Goal: Share content: Share content

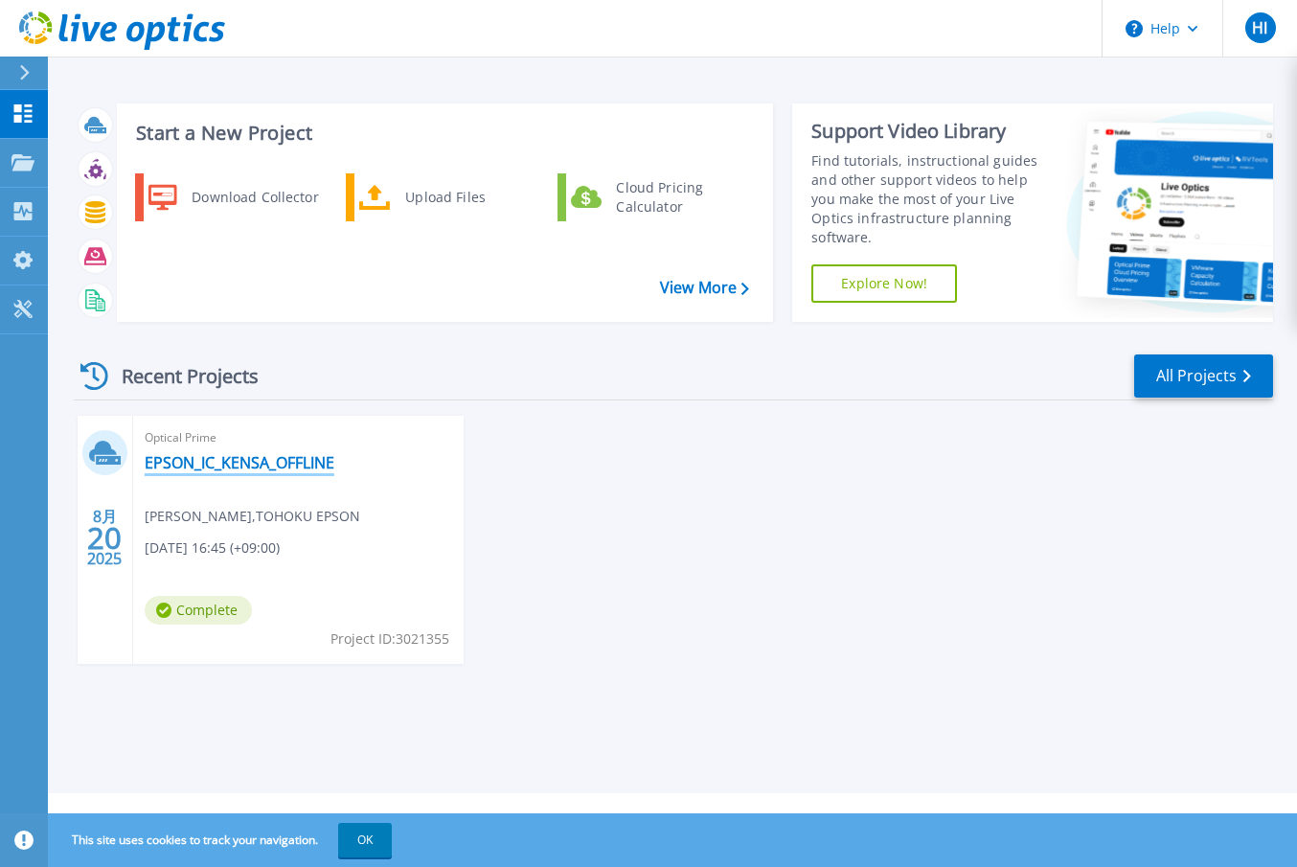
click at [272, 465] on link "EPSON_IC_KENSA_OFFLINE" at bounding box center [240, 462] width 190 height 19
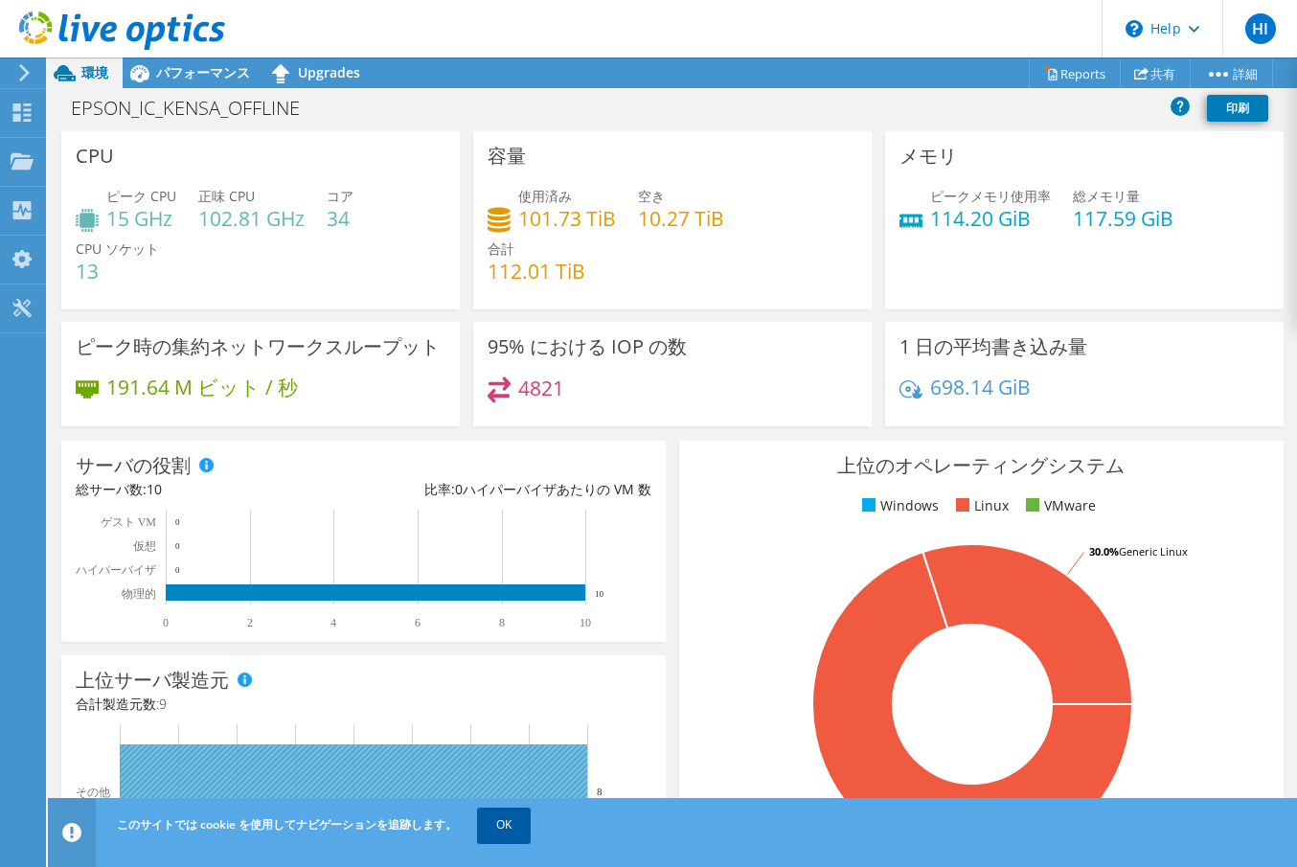
click at [507, 830] on link "OK" at bounding box center [504, 825] width 54 height 34
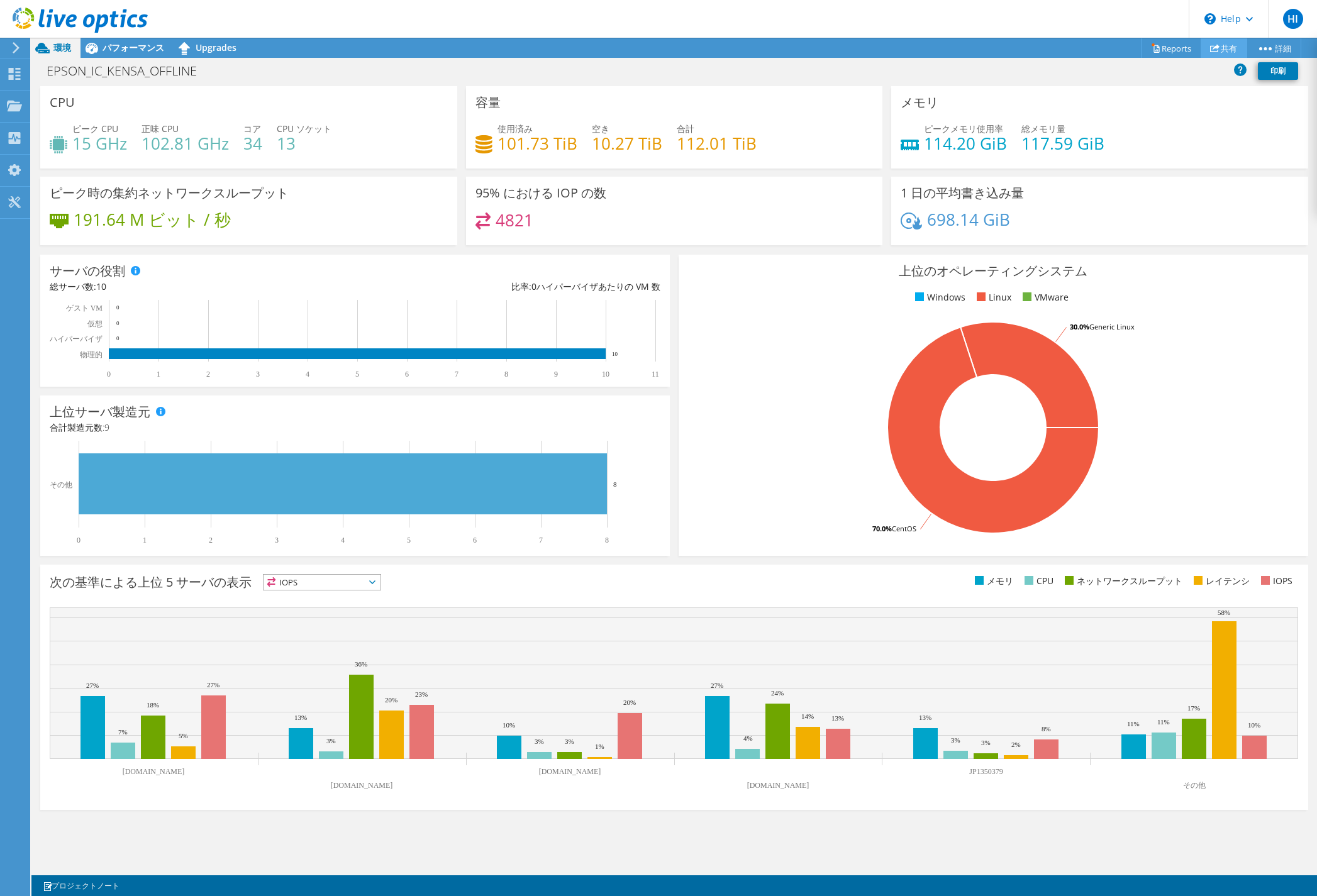
click at [851, 46] on link "共有" at bounding box center [1224, 48] width 47 height 20
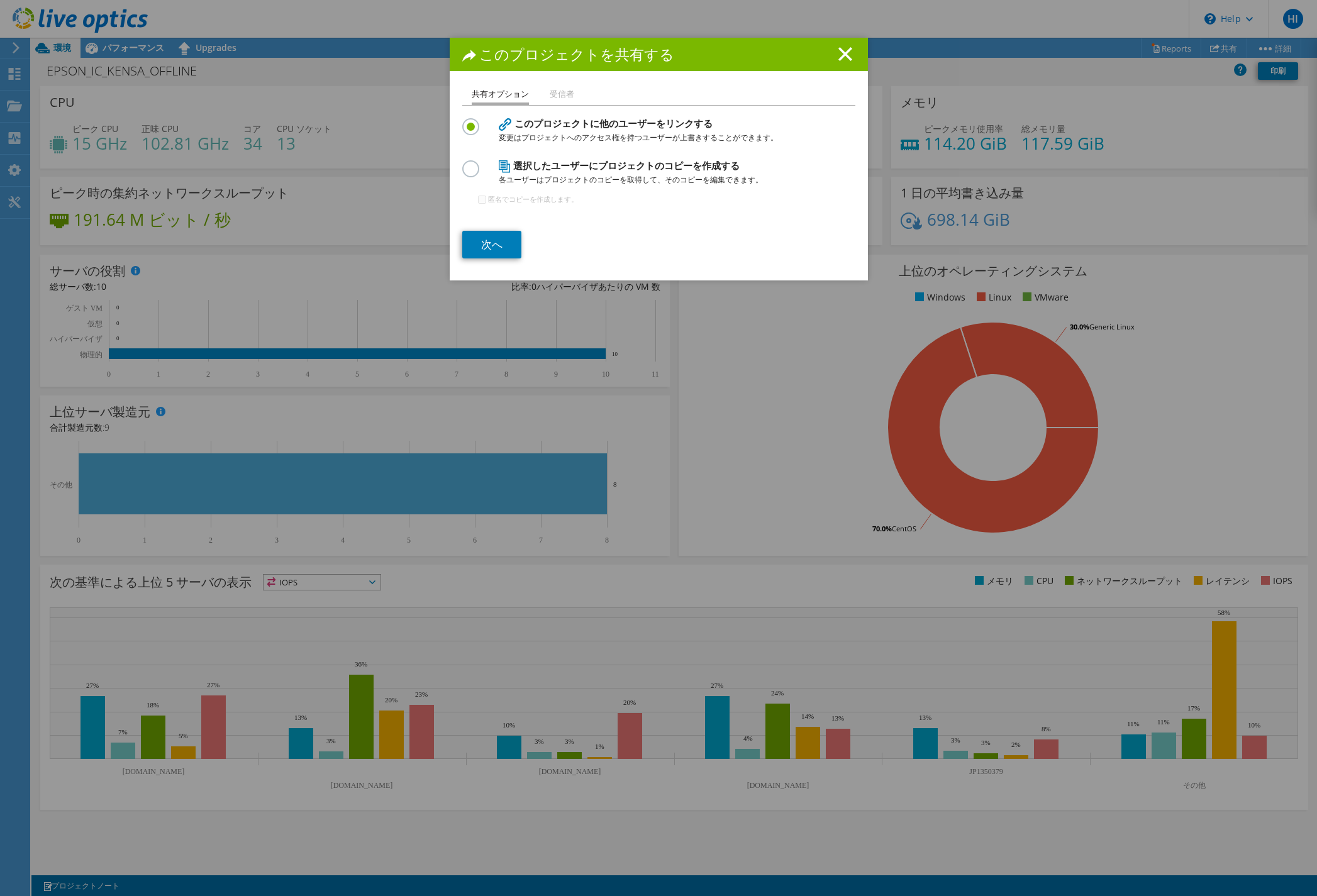
click at [463, 163] on label at bounding box center [473, 161] width 22 height 3
click at [0, 0] on input "radio" at bounding box center [0, 0] width 0 height 0
click at [462, 119] on label at bounding box center [473, 119] width 22 height 3
click at [0, 0] on input "radio" at bounding box center [0, 0] width 0 height 0
click at [557, 87] on li "受信者" at bounding box center [561, 95] width 24 height 16
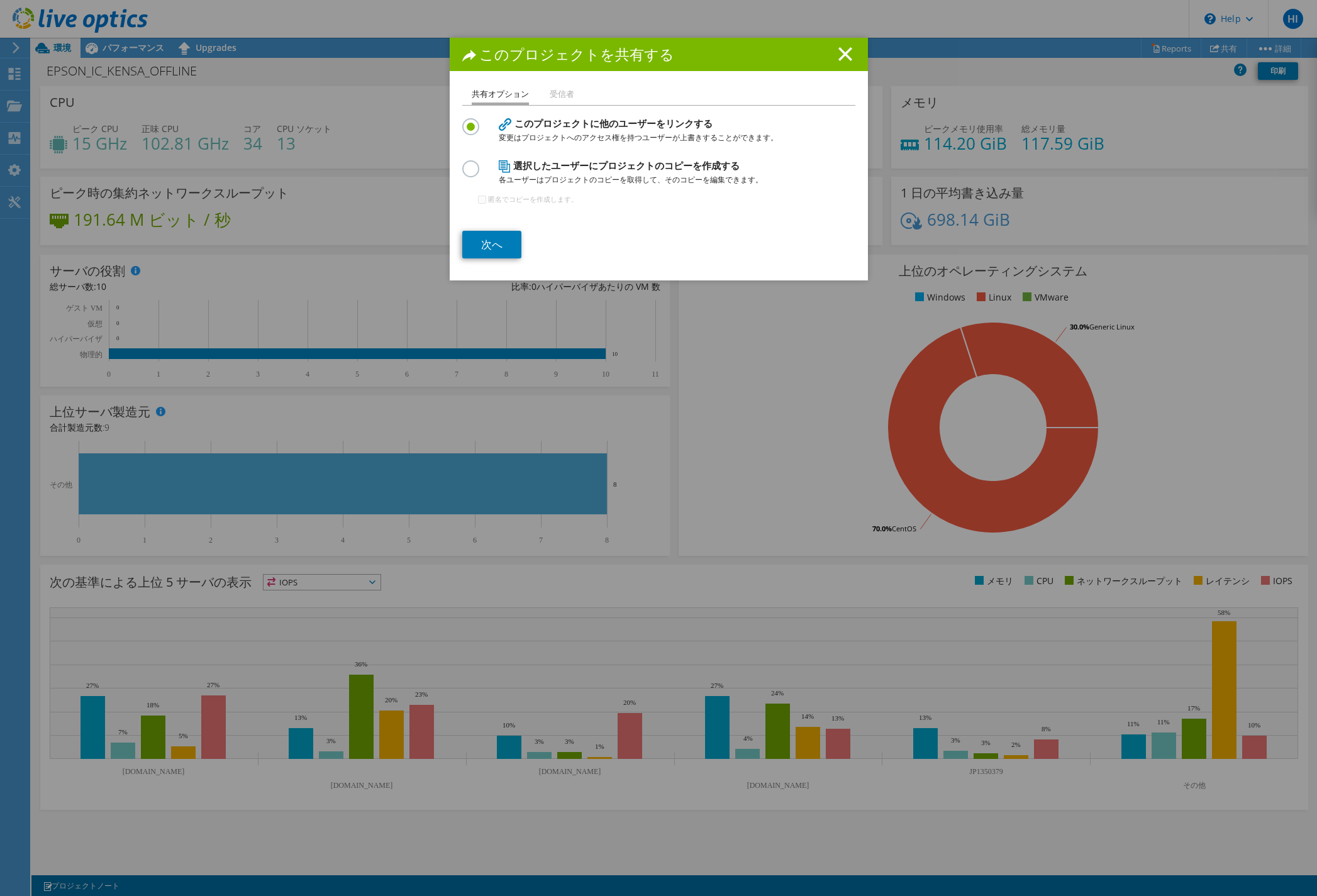
click at [555, 93] on li "受信者" at bounding box center [561, 95] width 24 height 16
click at [493, 246] on link "次へ" at bounding box center [492, 245] width 59 height 28
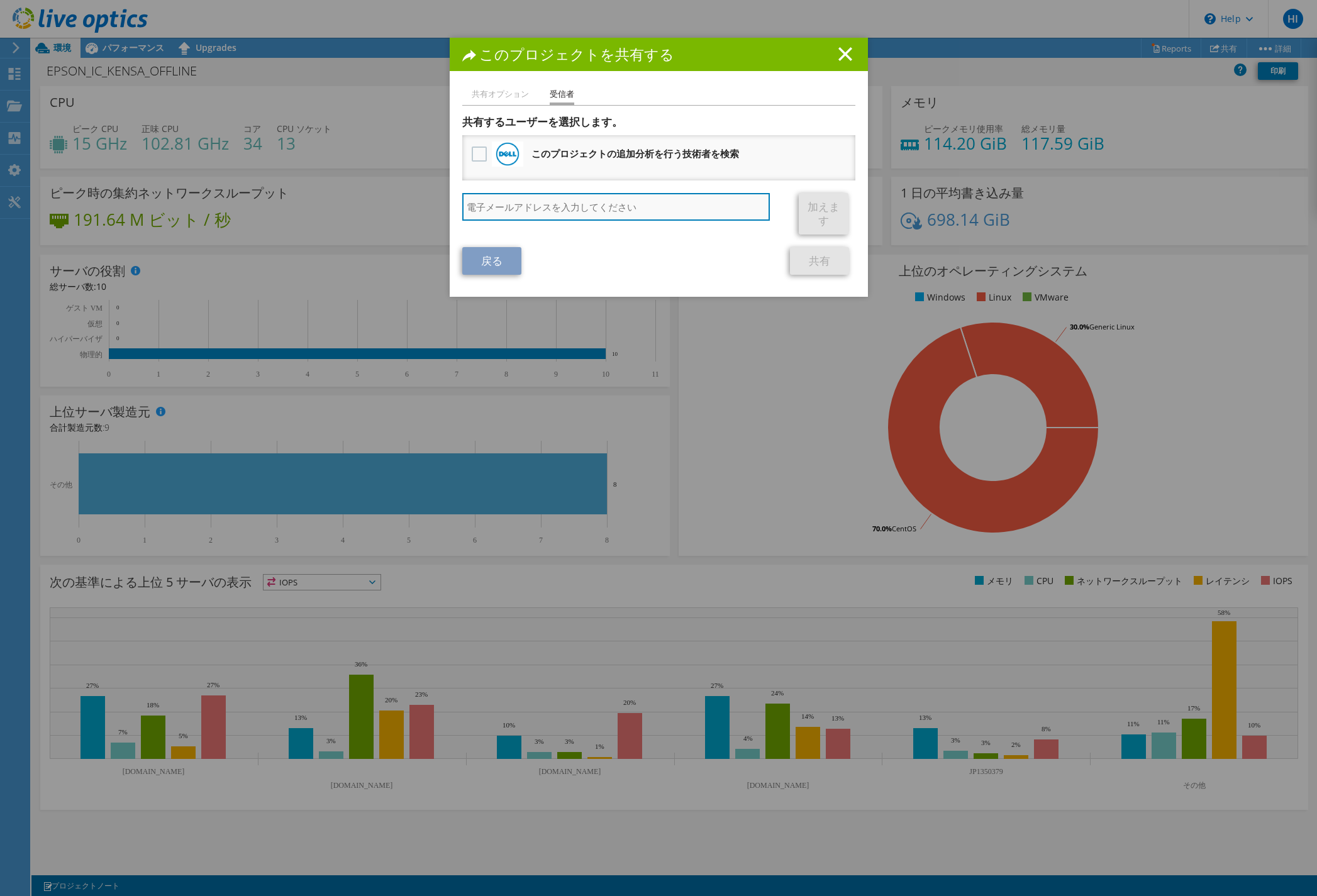
click at [492, 195] on input "search" at bounding box center [616, 207] width 308 height 28
type input "か"
type input "kawakami.junji@exc.epson.co.jp"
click at [812, 209] on link "加えます" at bounding box center [824, 213] width 50 height 41
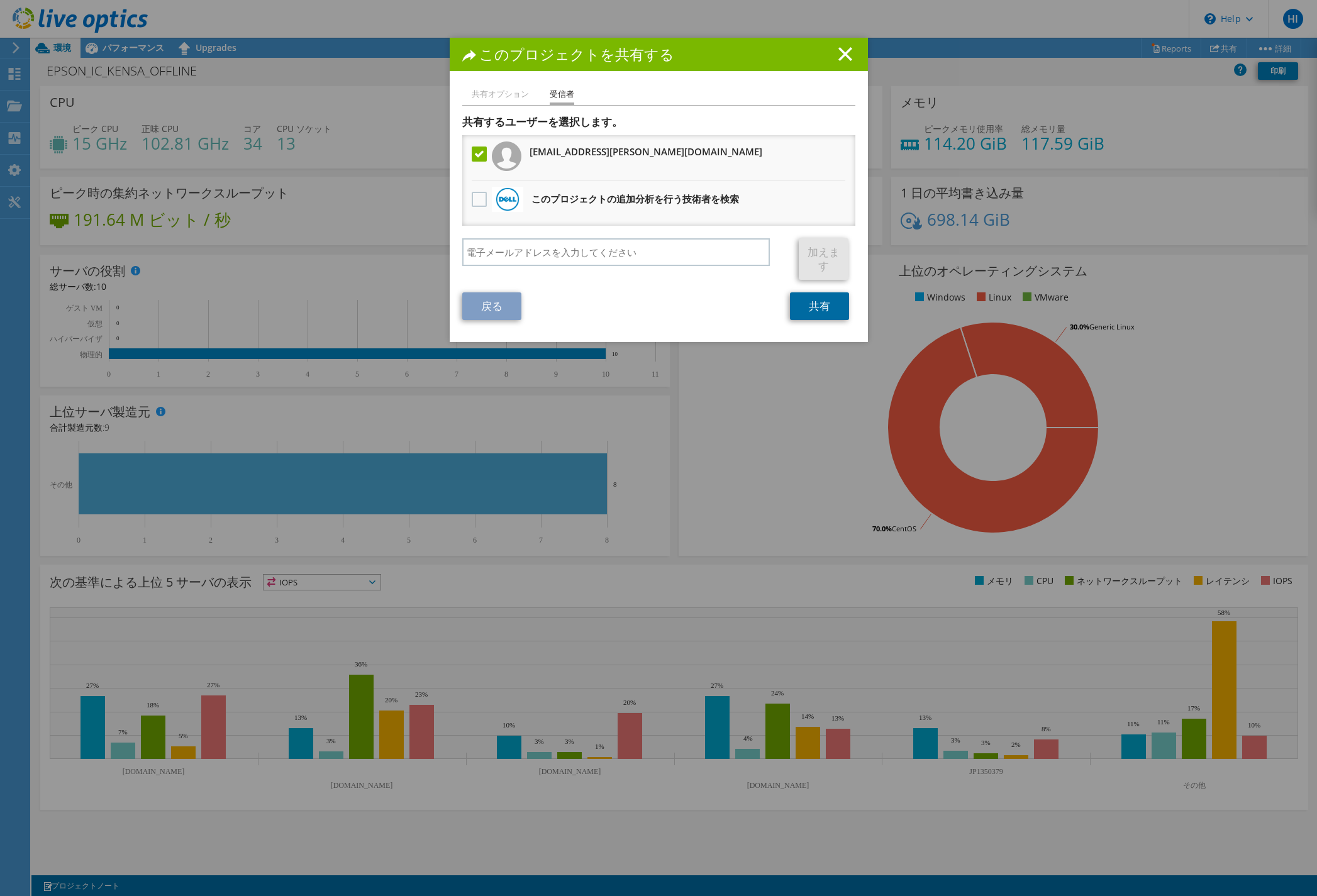
click at [803, 302] on link "共有" at bounding box center [819, 307] width 59 height 28
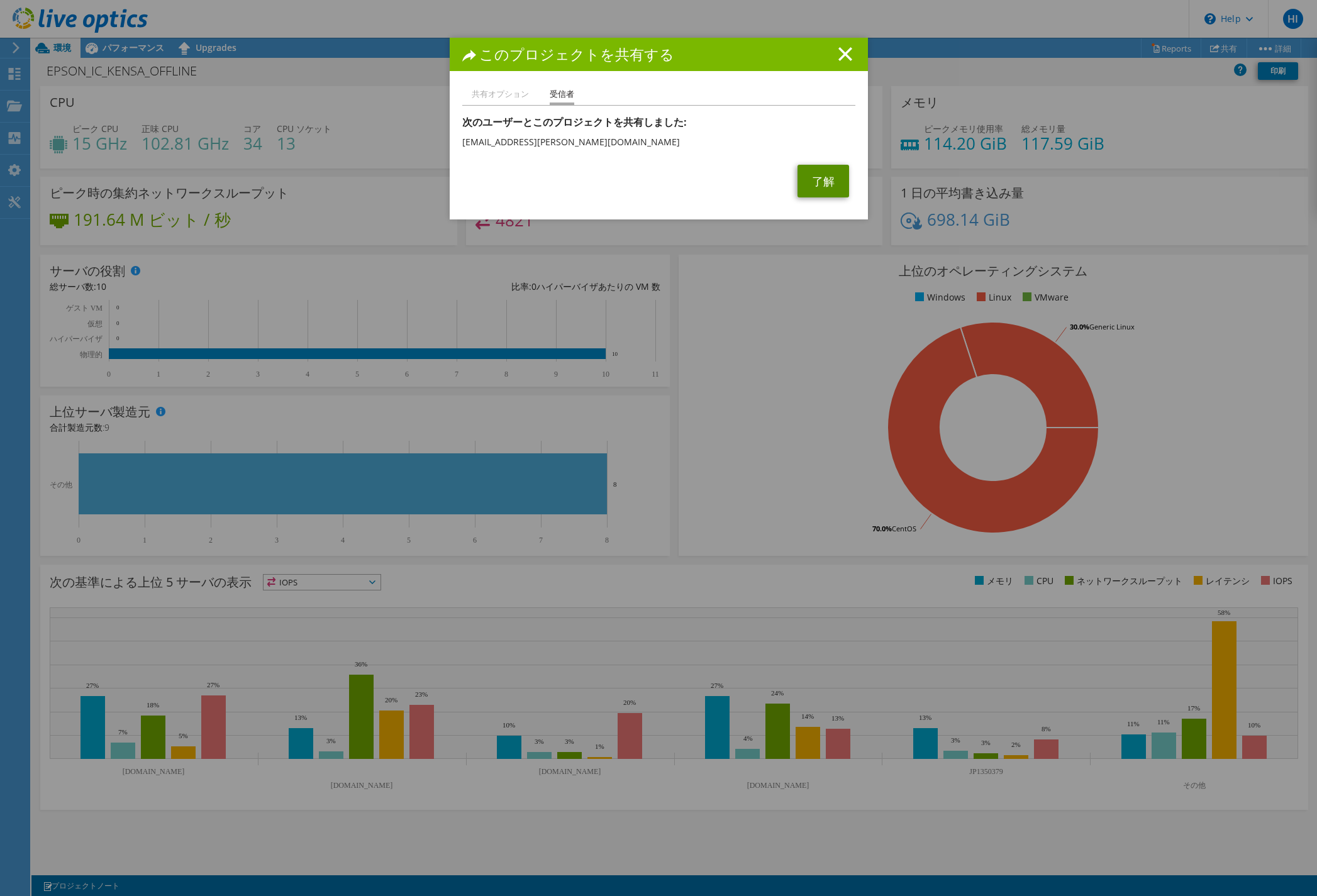
click at [810, 185] on link "了解" at bounding box center [823, 181] width 52 height 33
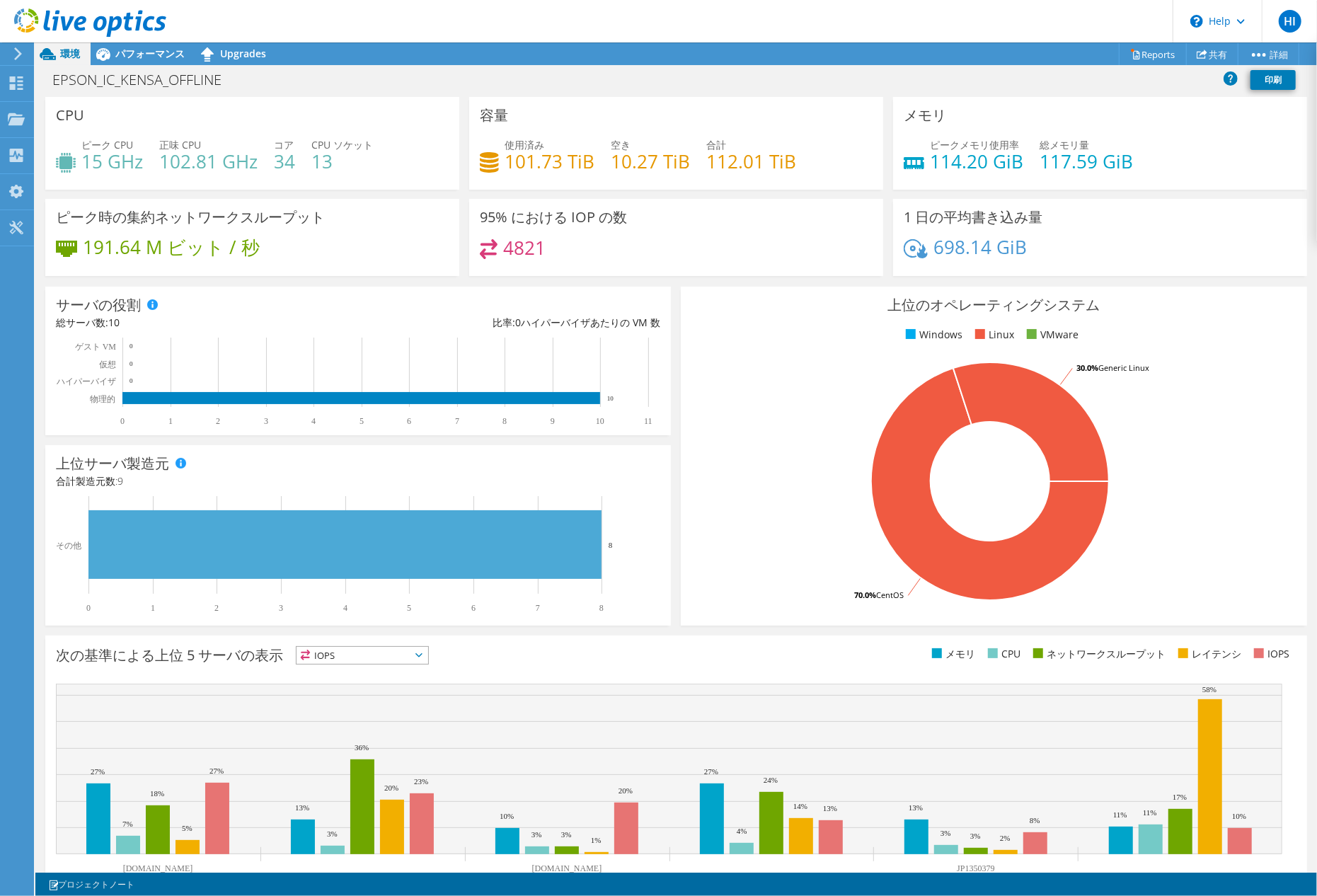
scroll to position [48, 0]
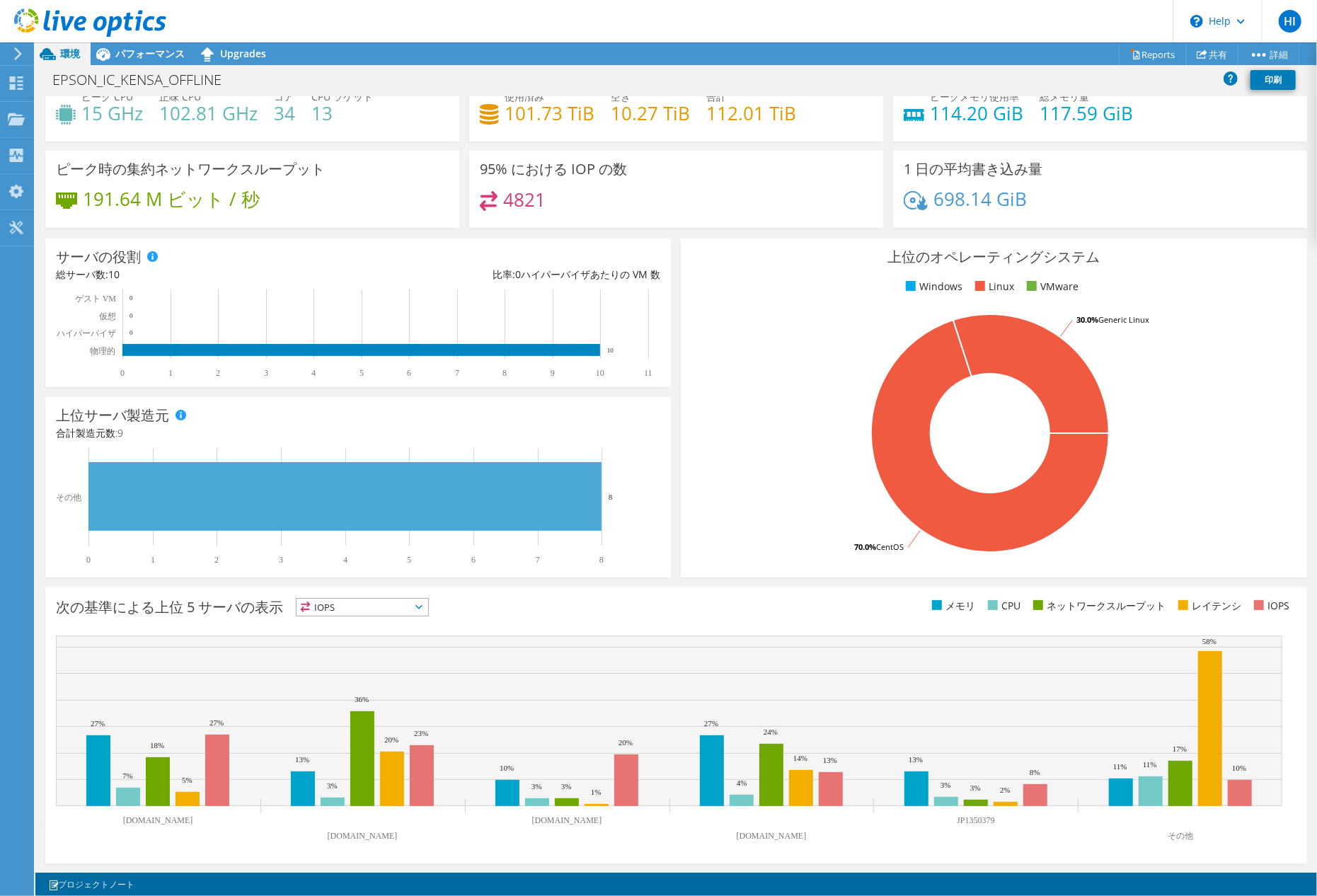
click at [143, 640] on div "次の基準による上位 5 サーバの表示 IOPS IOPS 7%" at bounding box center [676, 725] width 1262 height 276
click at [419, 609] on icon at bounding box center [419, 607] width 7 height 4
click at [667, 603] on div "次の基準による上位 5 サーバの表示 IOPS IOPS" at bounding box center [366, 610] width 620 height 24
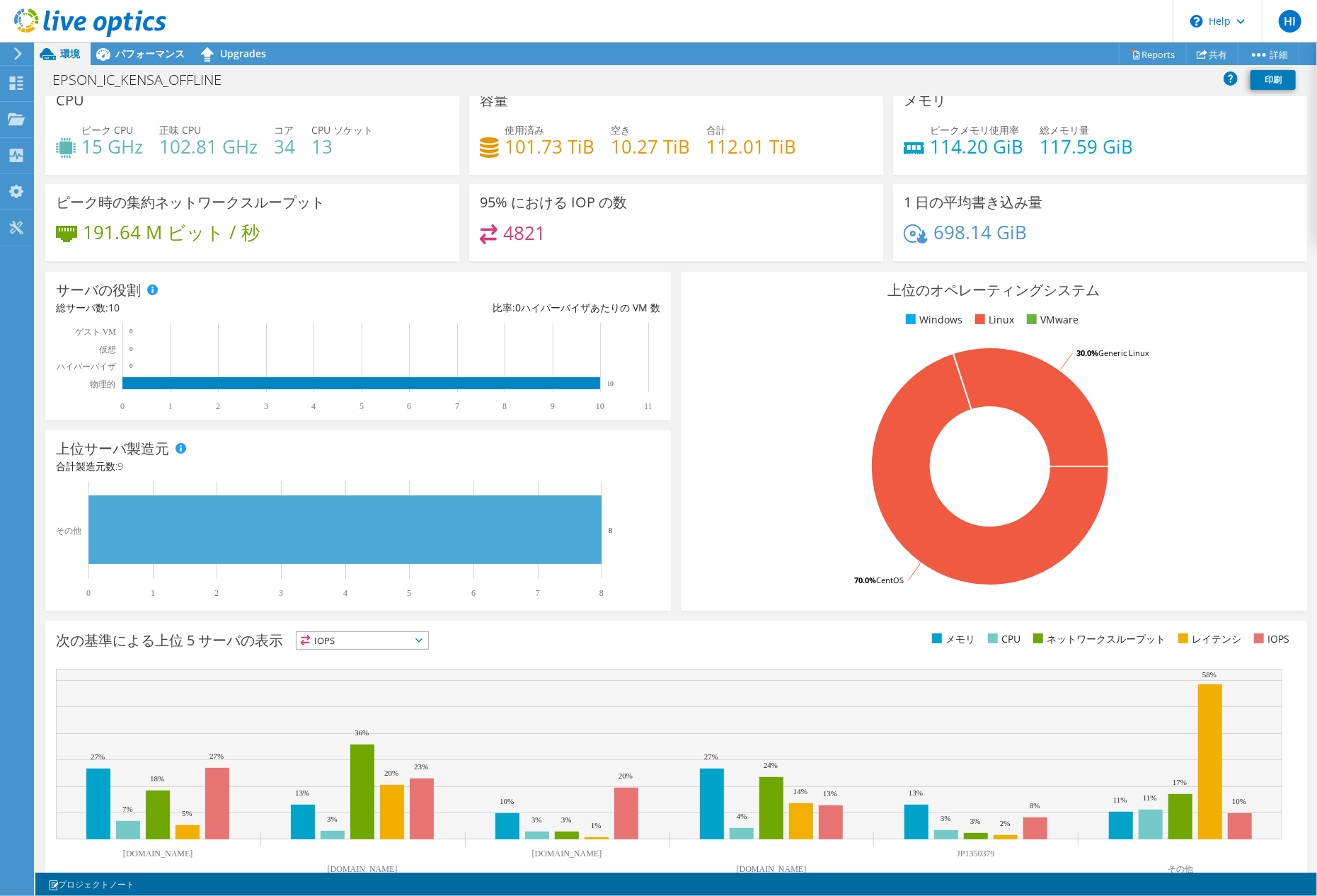
scroll to position [0, 0]
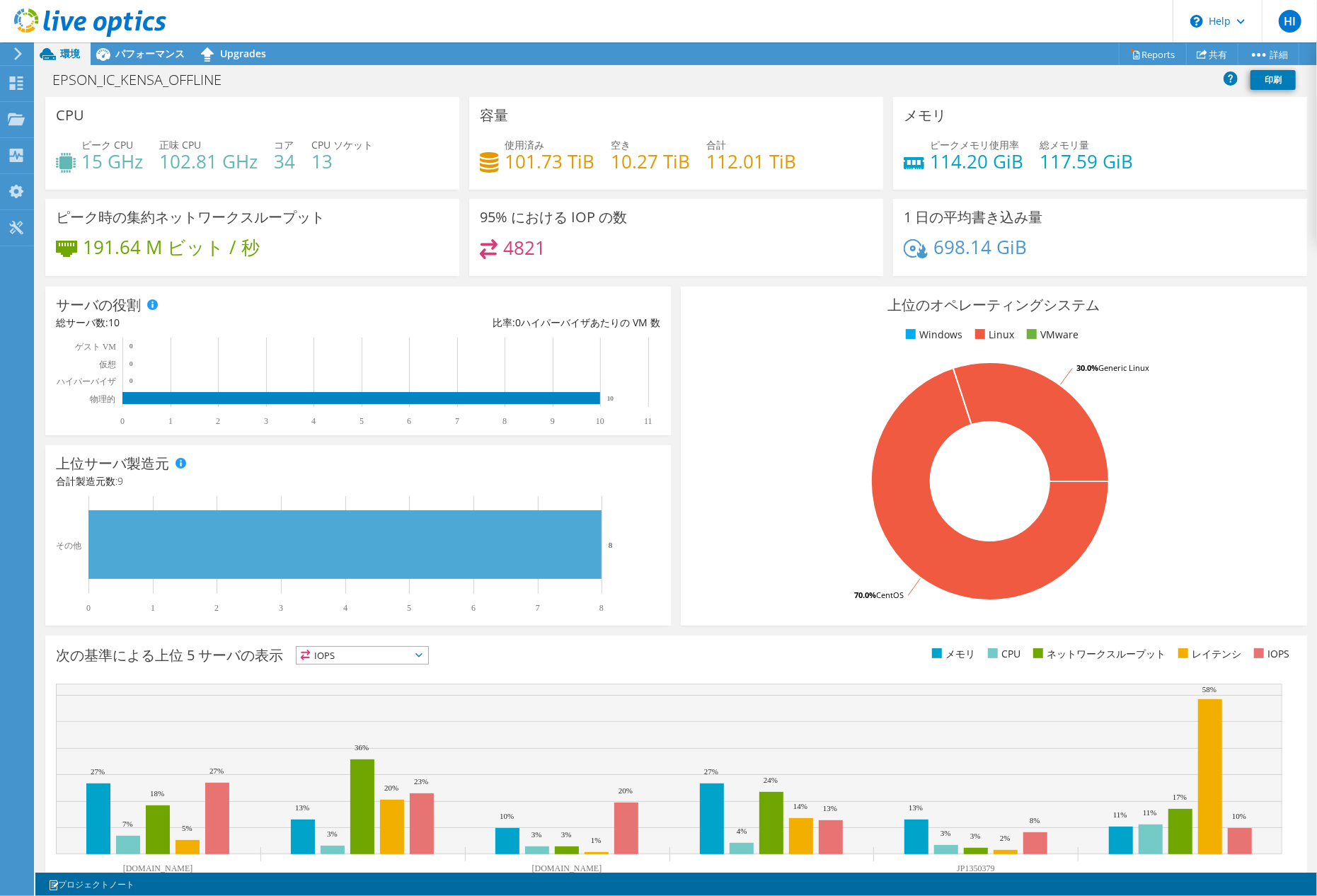
click at [147, 47] on div at bounding box center [83, 24] width 166 height 47
click at [151, 54] on span "パフォーマンス" at bounding box center [150, 53] width 69 height 13
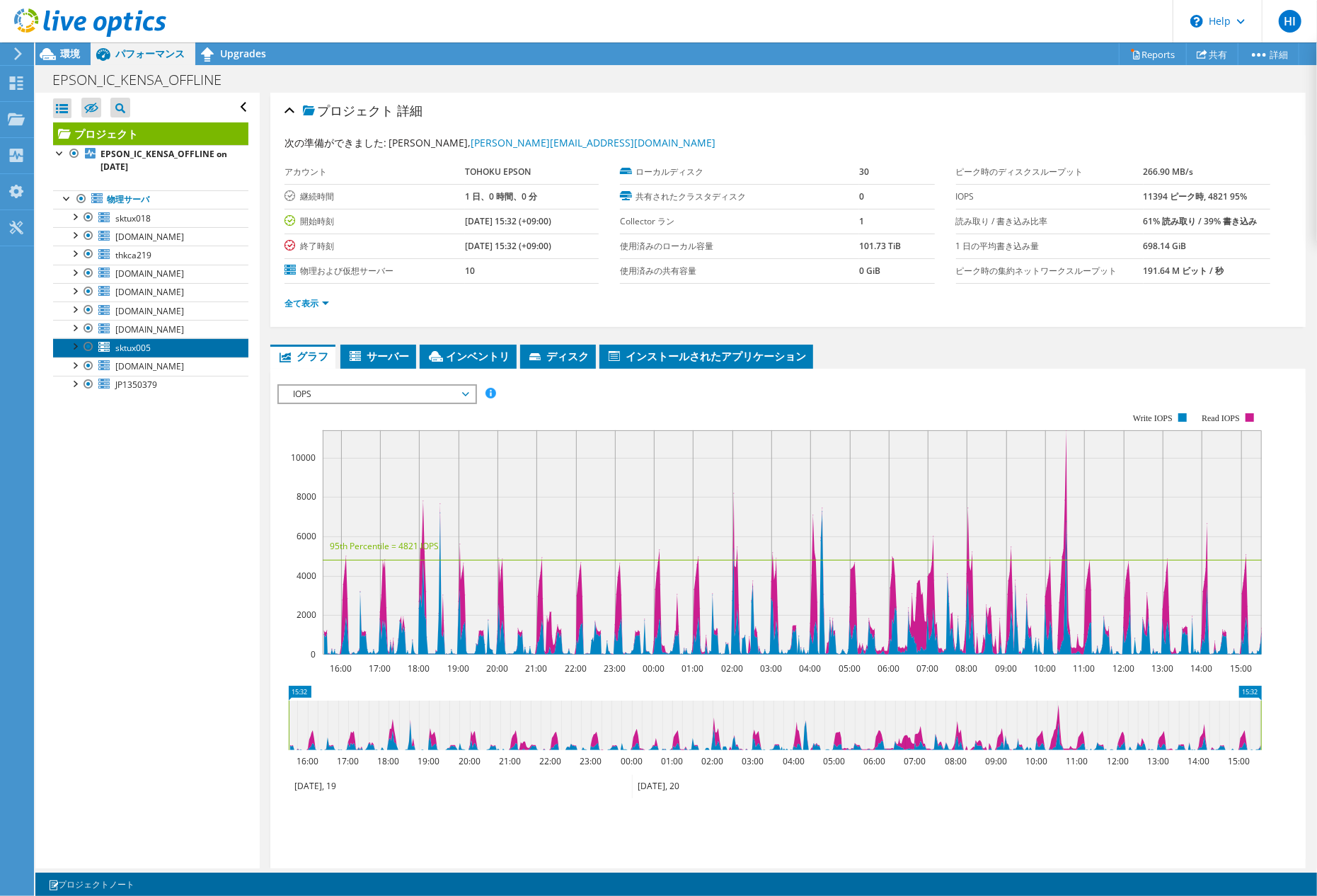
click at [133, 349] on span "sktux005" at bounding box center [133, 348] width 35 height 12
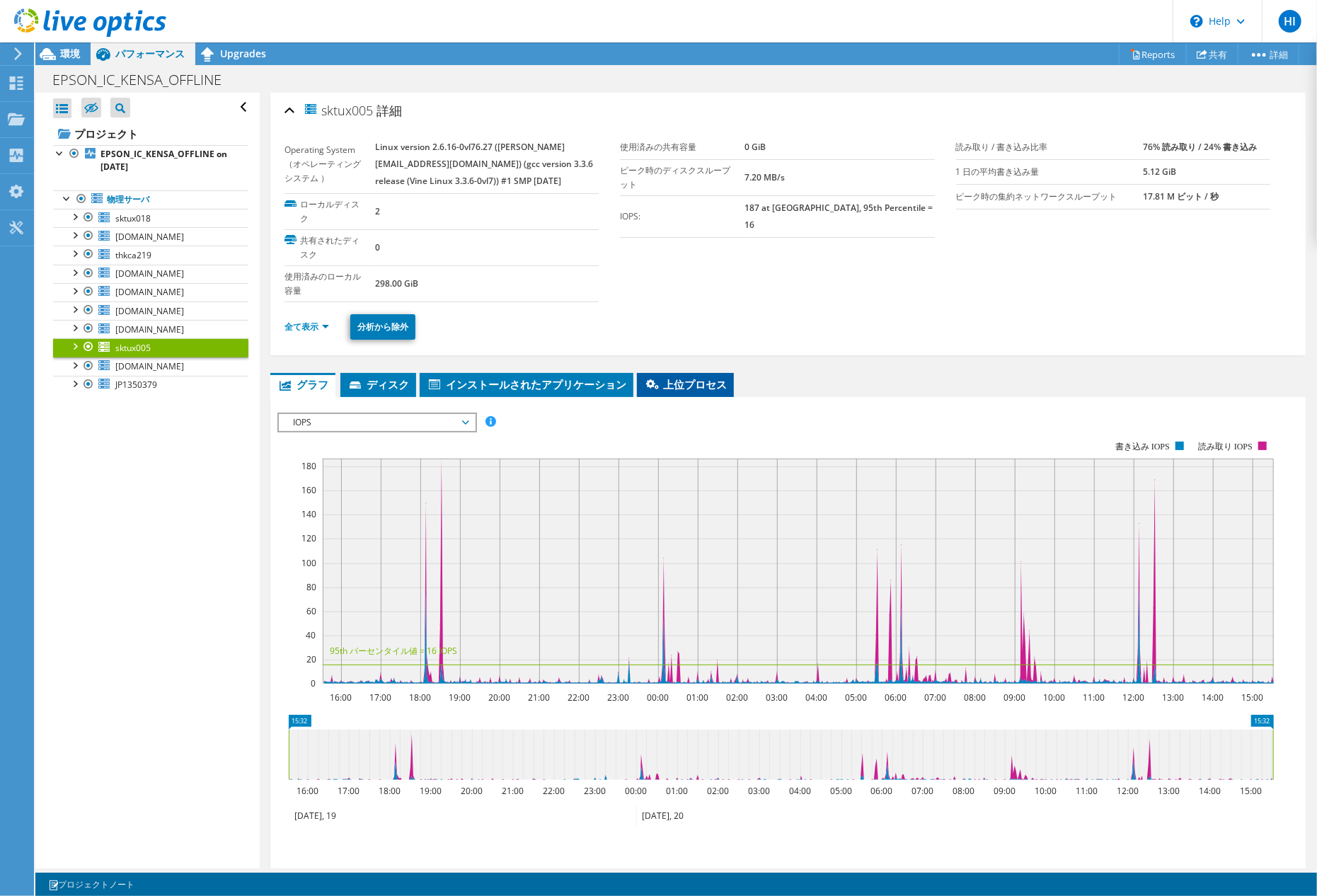
click at [671, 391] on span "上位プロセス" at bounding box center [685, 384] width 83 height 14
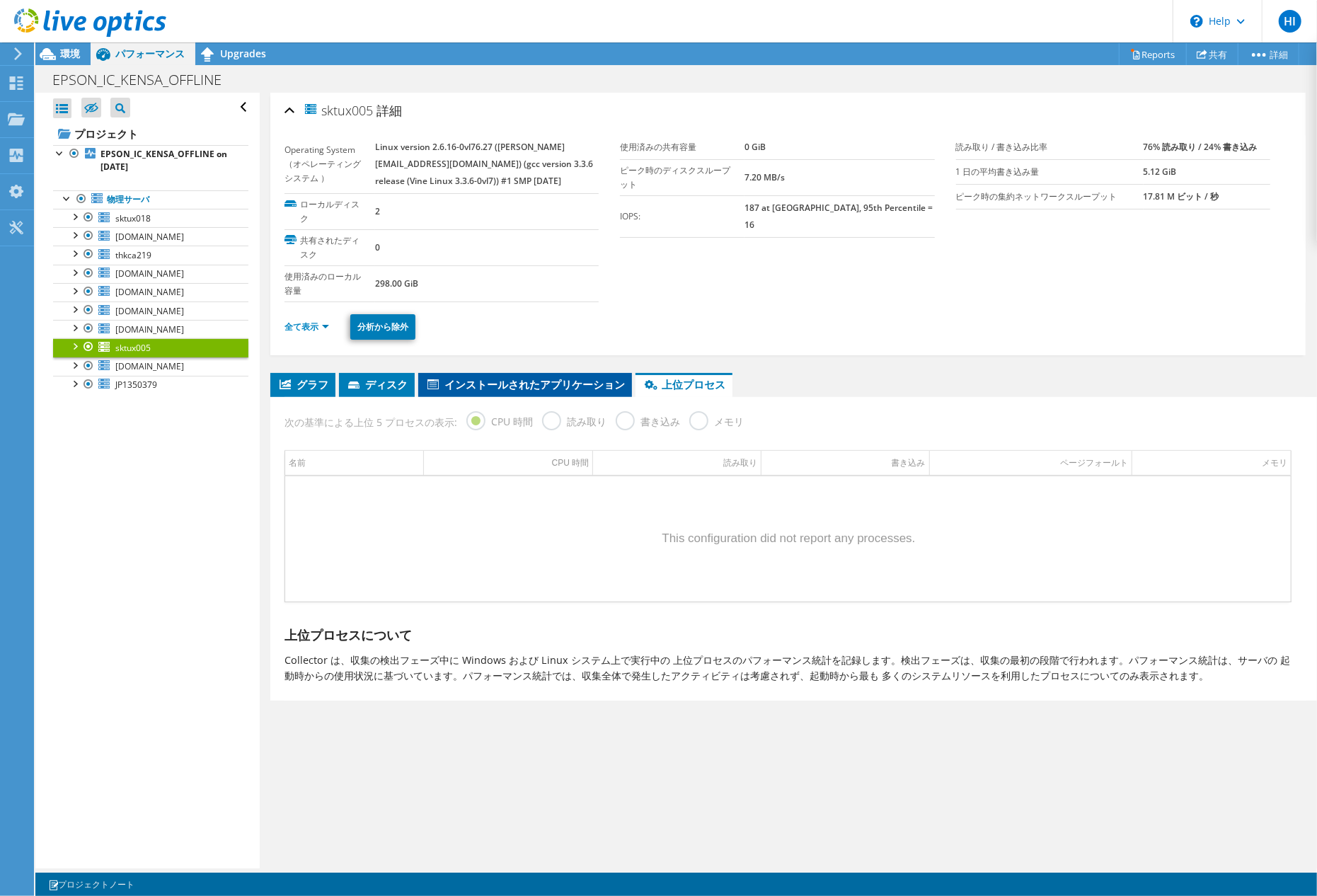
click at [572, 391] on span "インストールされたアプリケーション" at bounding box center [525, 384] width 199 height 14
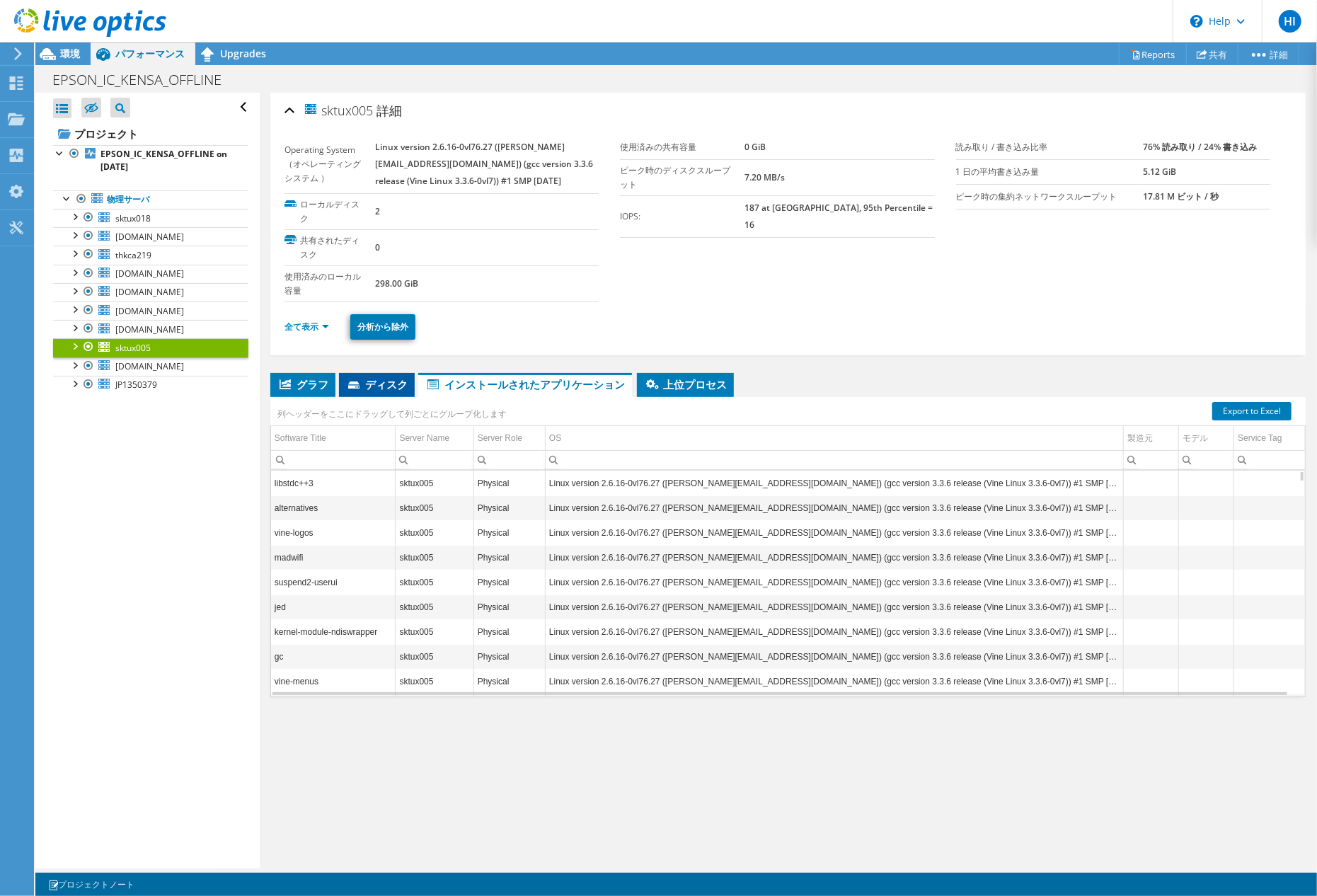
click at [348, 391] on icon at bounding box center [355, 386] width 14 height 9
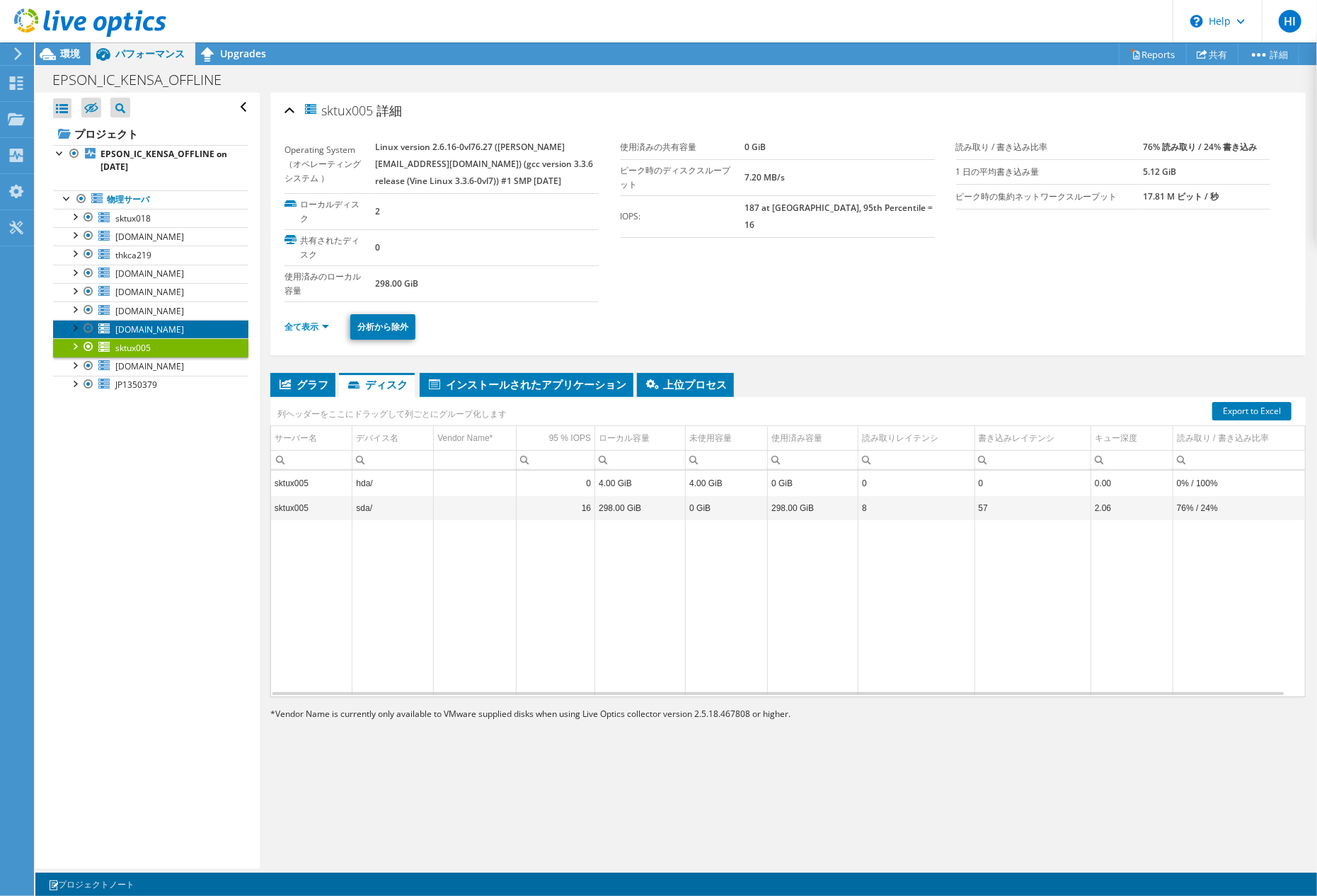
click at [178, 335] on span "sktux058.apo.epson.net" at bounding box center [149, 329] width 69 height 12
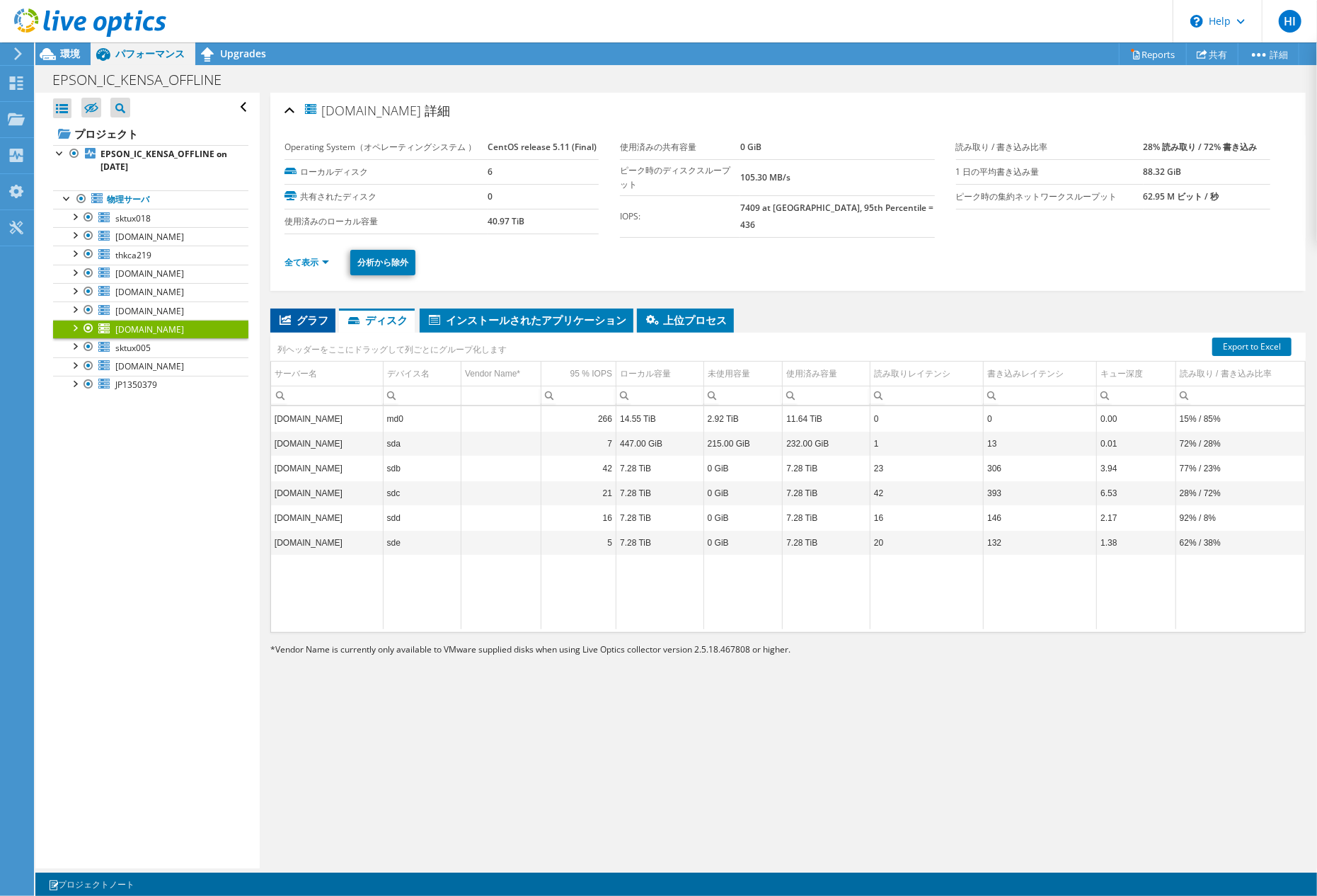
click at [310, 314] on span "グラフ" at bounding box center [303, 319] width 51 height 14
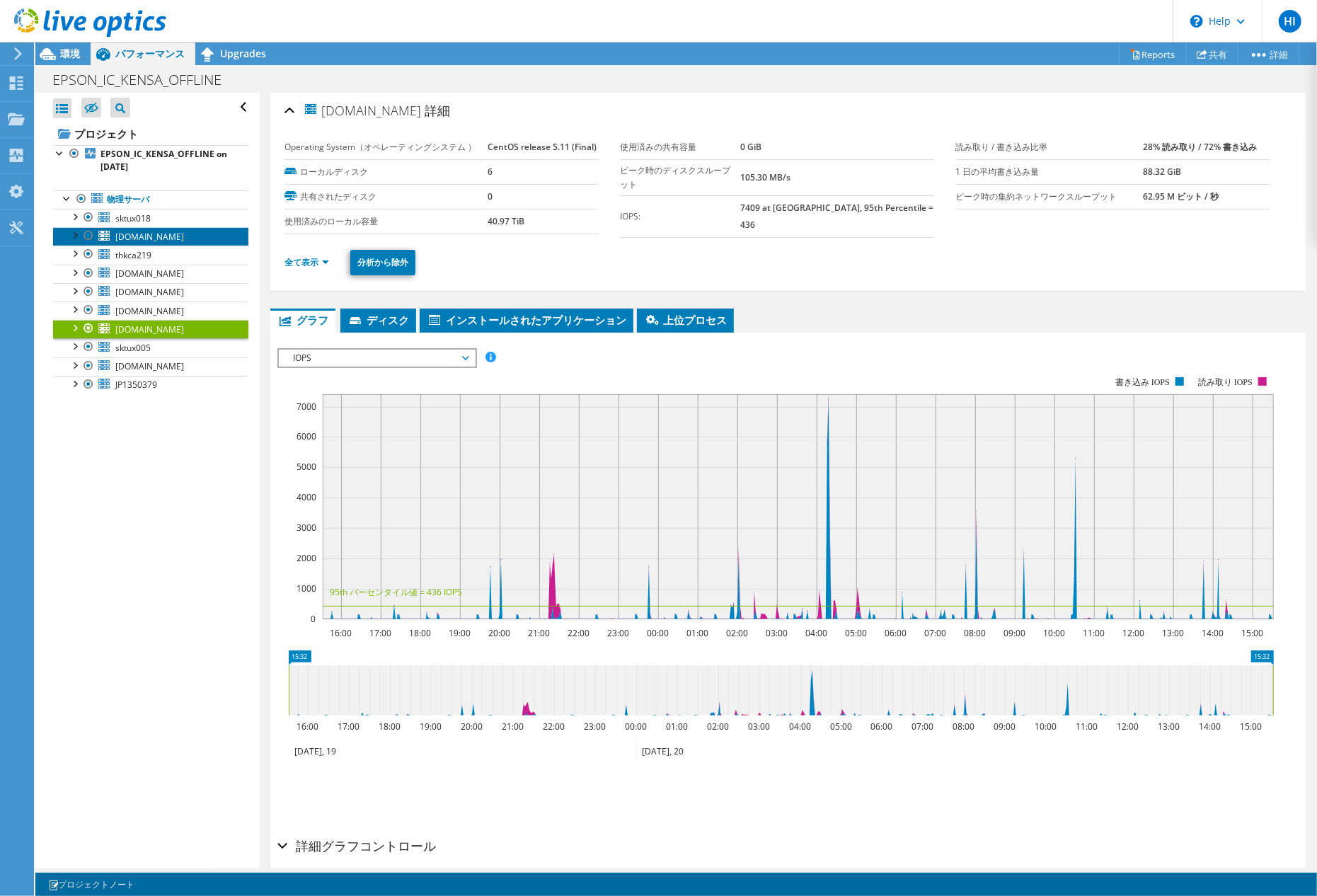
click at [139, 232] on span "icx92.apo.epson.net" at bounding box center [149, 236] width 69 height 12
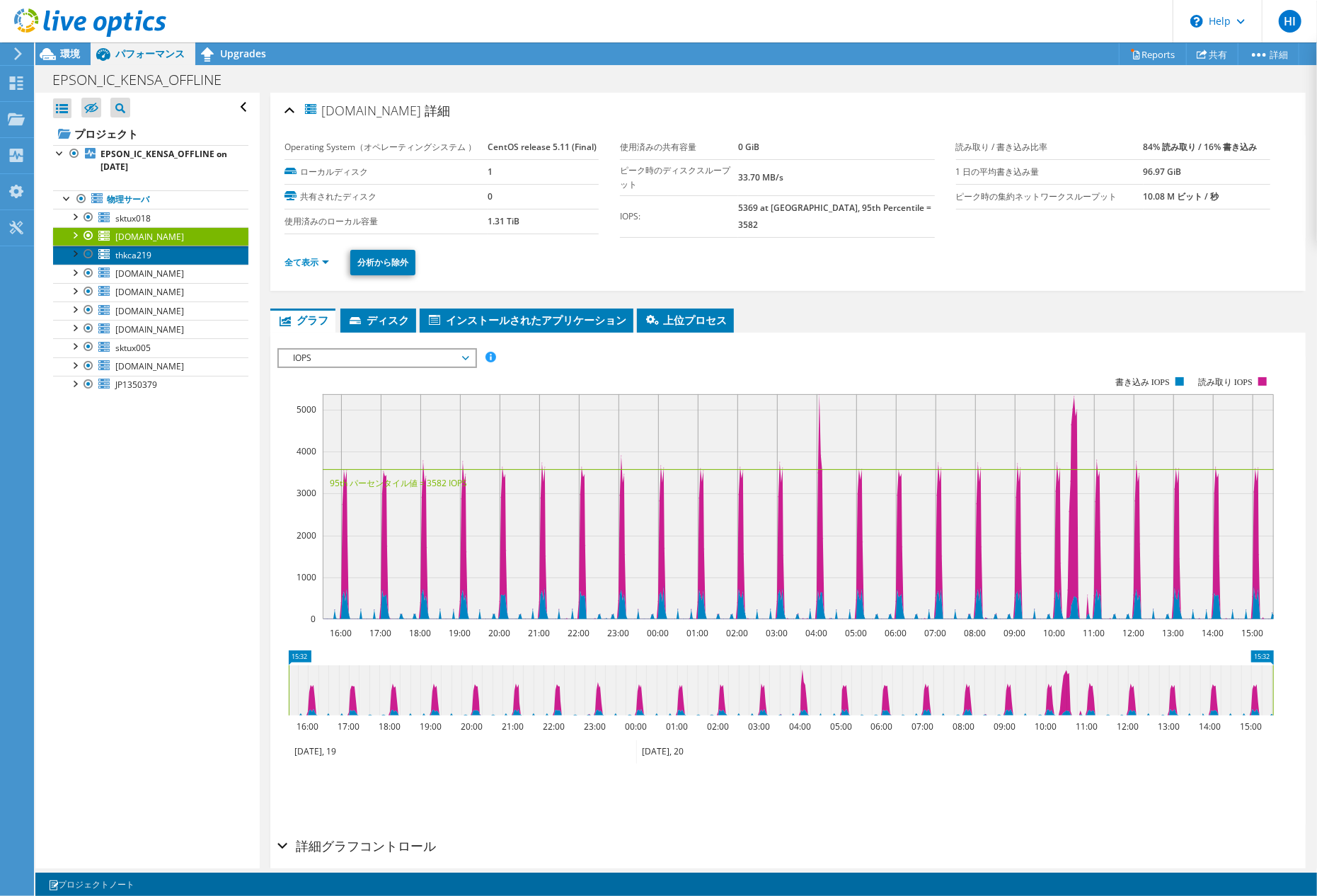
click at [134, 253] on span "thkca219" at bounding box center [133, 255] width 36 height 12
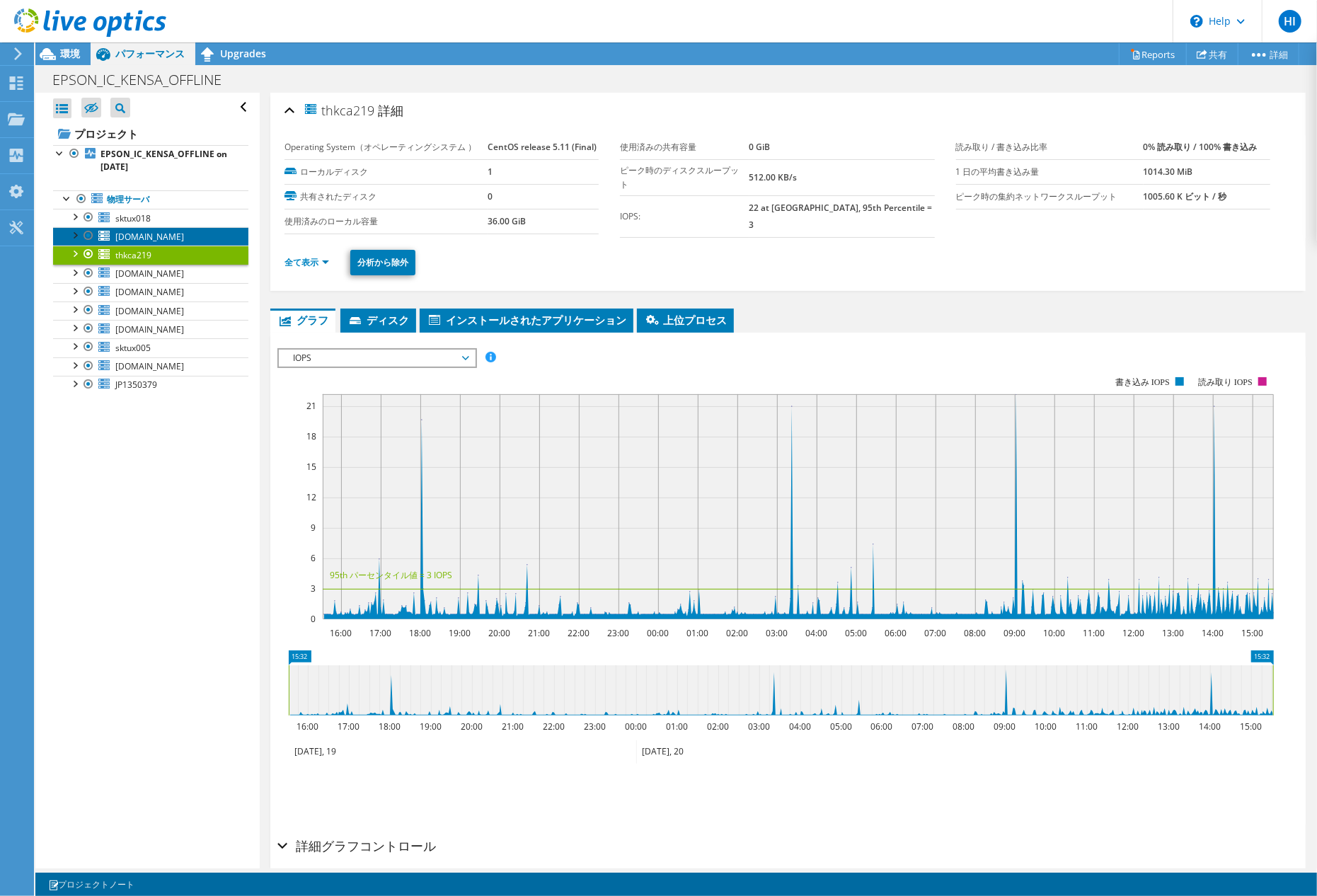
click at [154, 236] on span "icx92.apo.epson.net" at bounding box center [149, 236] width 69 height 12
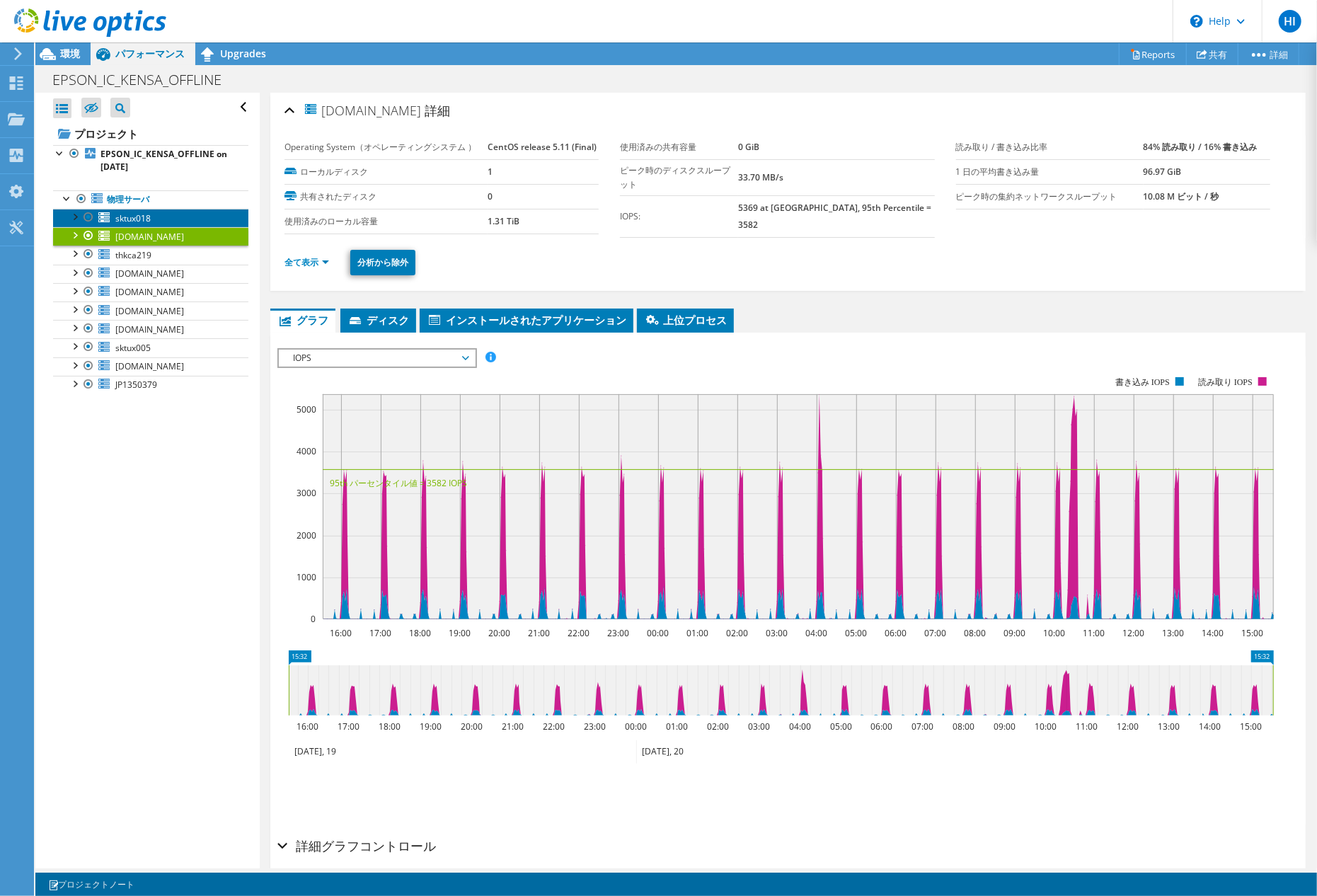
click at [140, 219] on span "sktux018" at bounding box center [133, 218] width 35 height 12
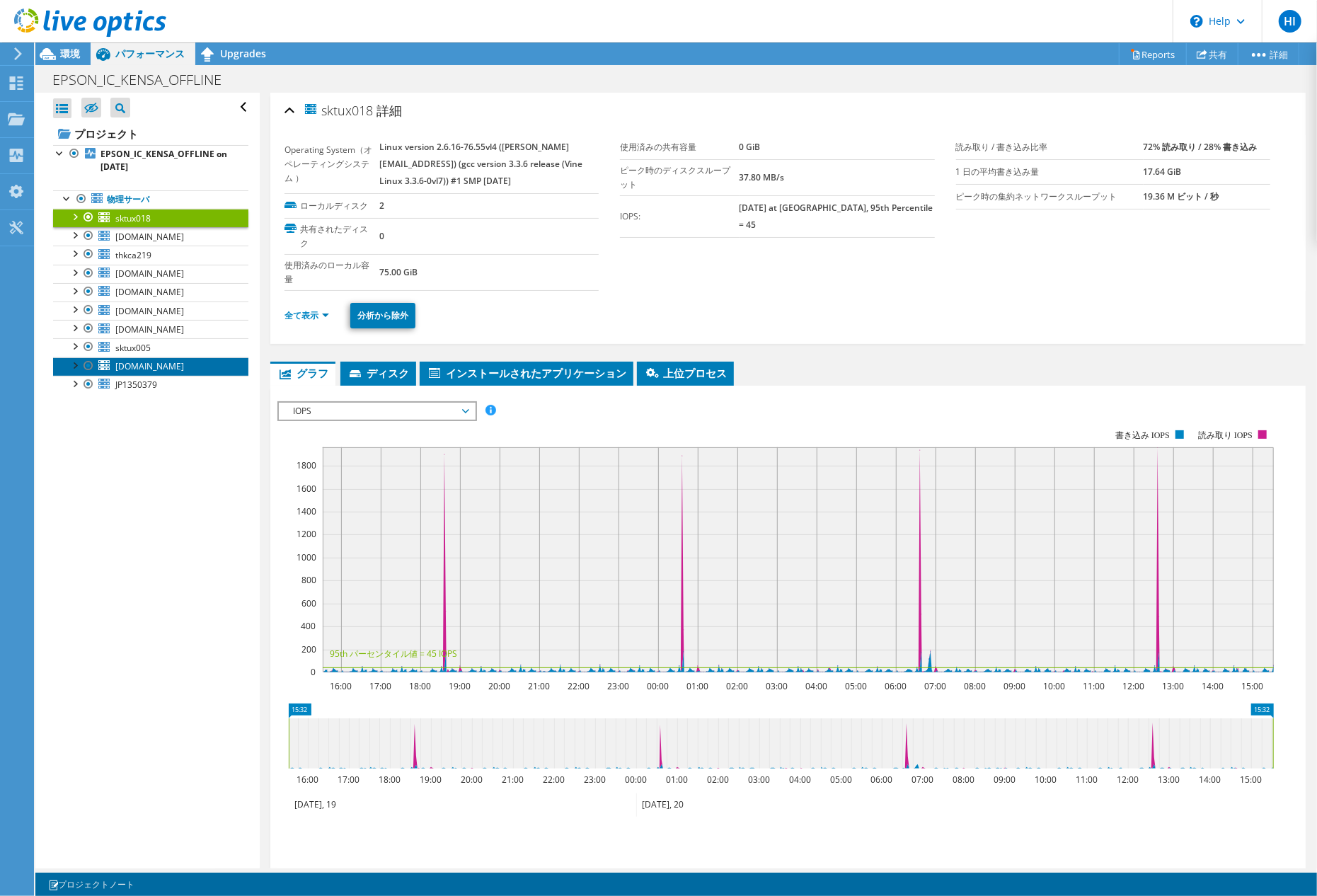
click at [165, 371] on span "sktux010.tei.epson.co.jp" at bounding box center [149, 366] width 69 height 12
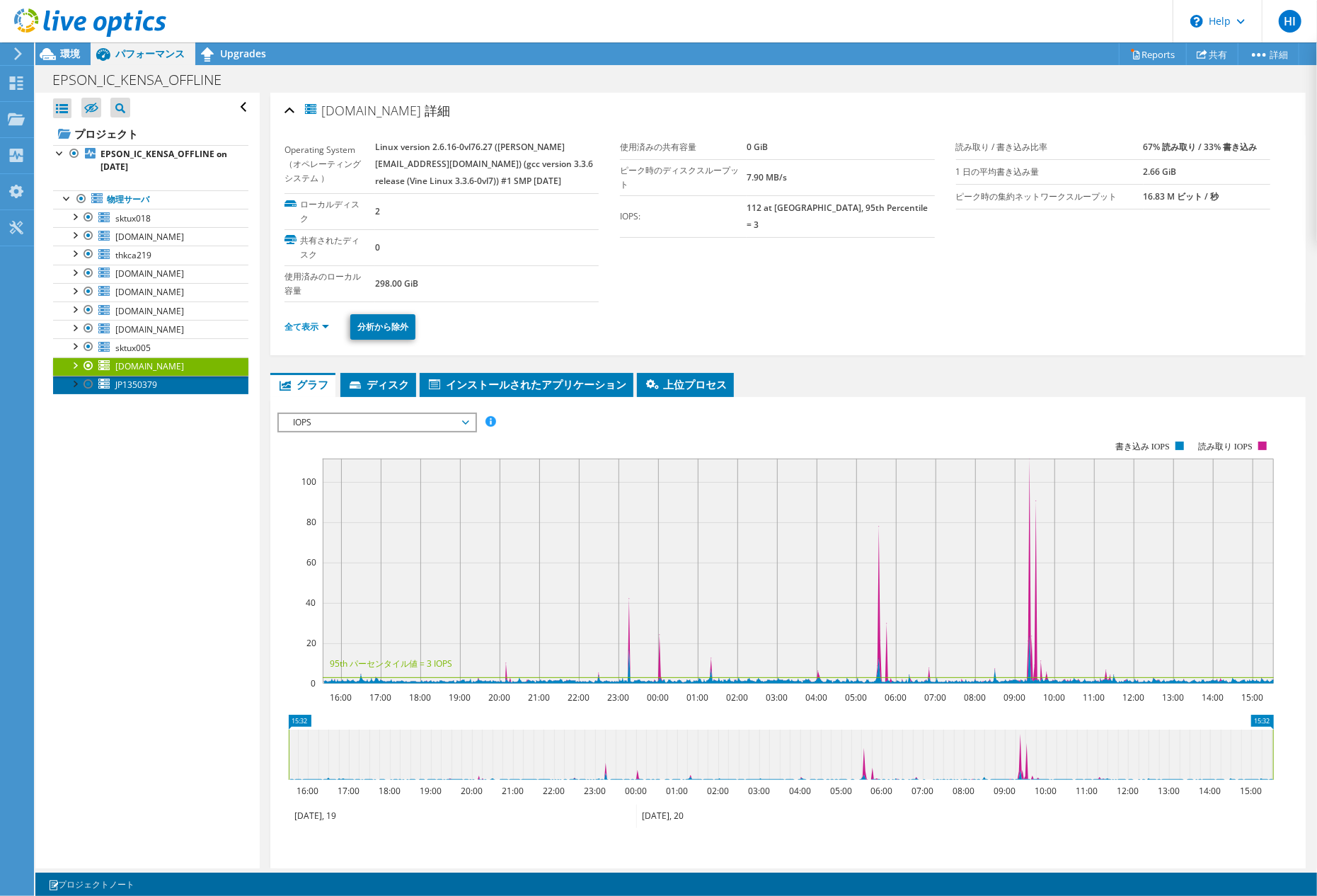
click at [139, 383] on span "JP1350379" at bounding box center [136, 385] width 42 height 12
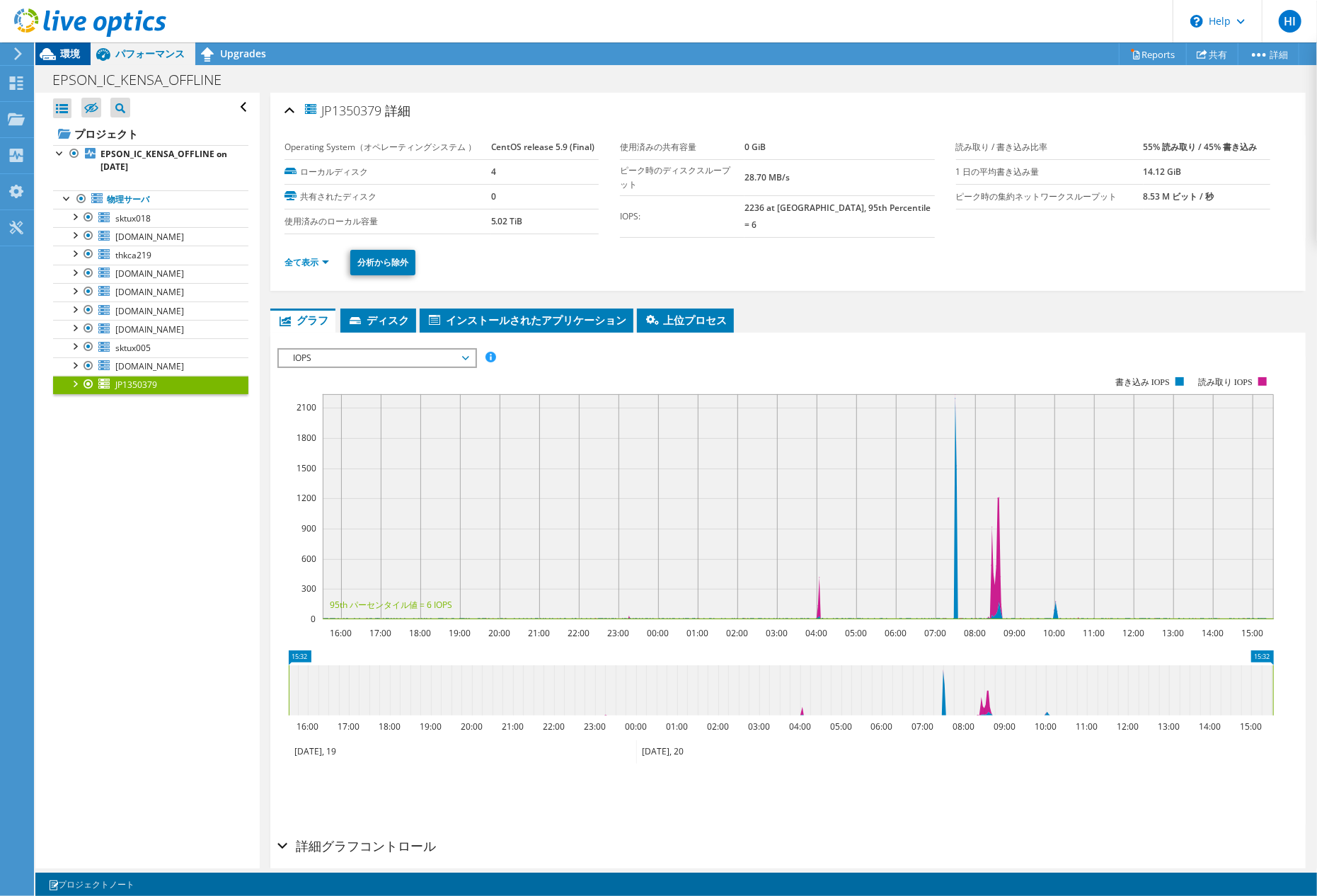
click at [58, 49] on icon at bounding box center [48, 55] width 25 height 25
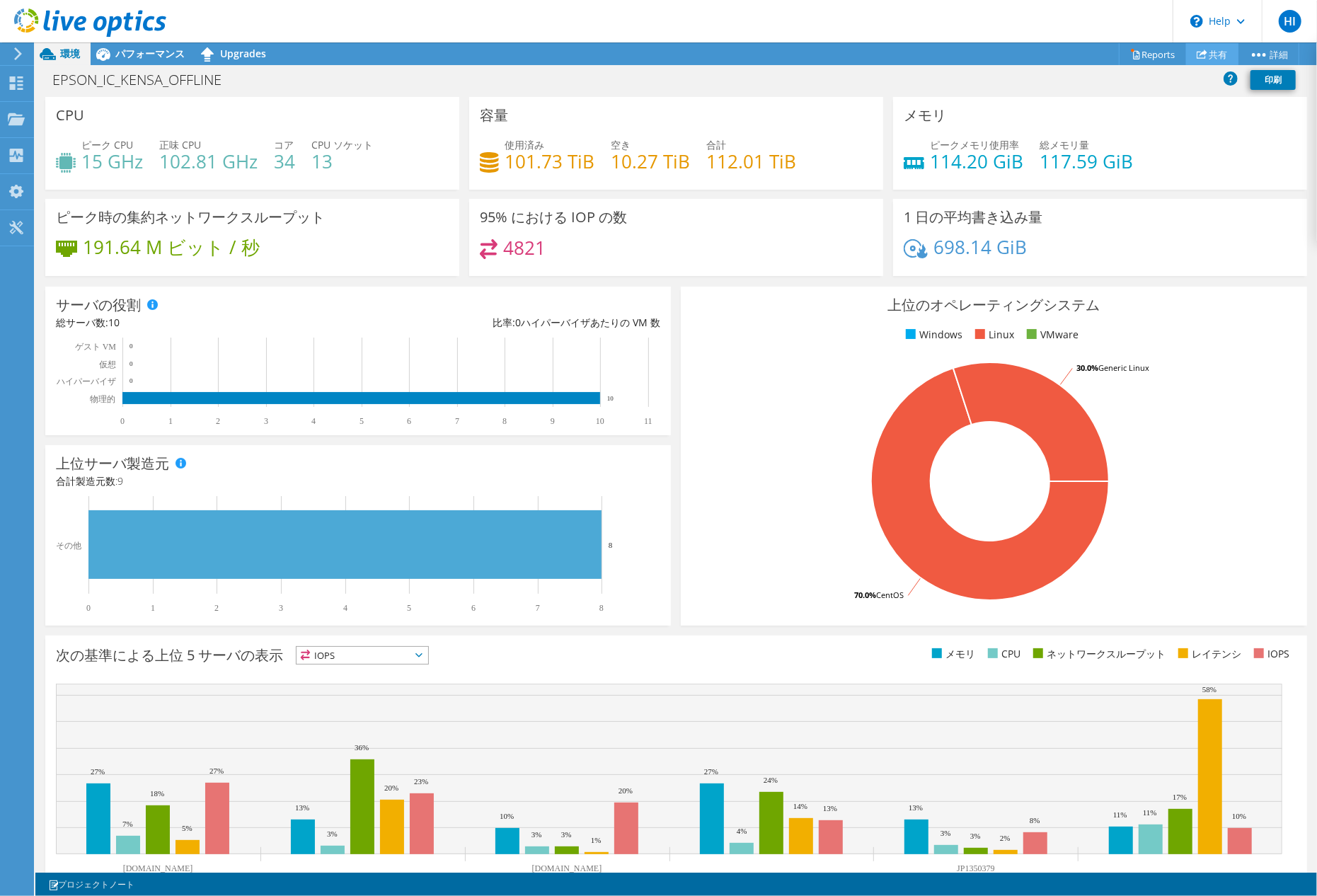
click at [957, 54] on link "共有" at bounding box center [1212, 54] width 52 height 22
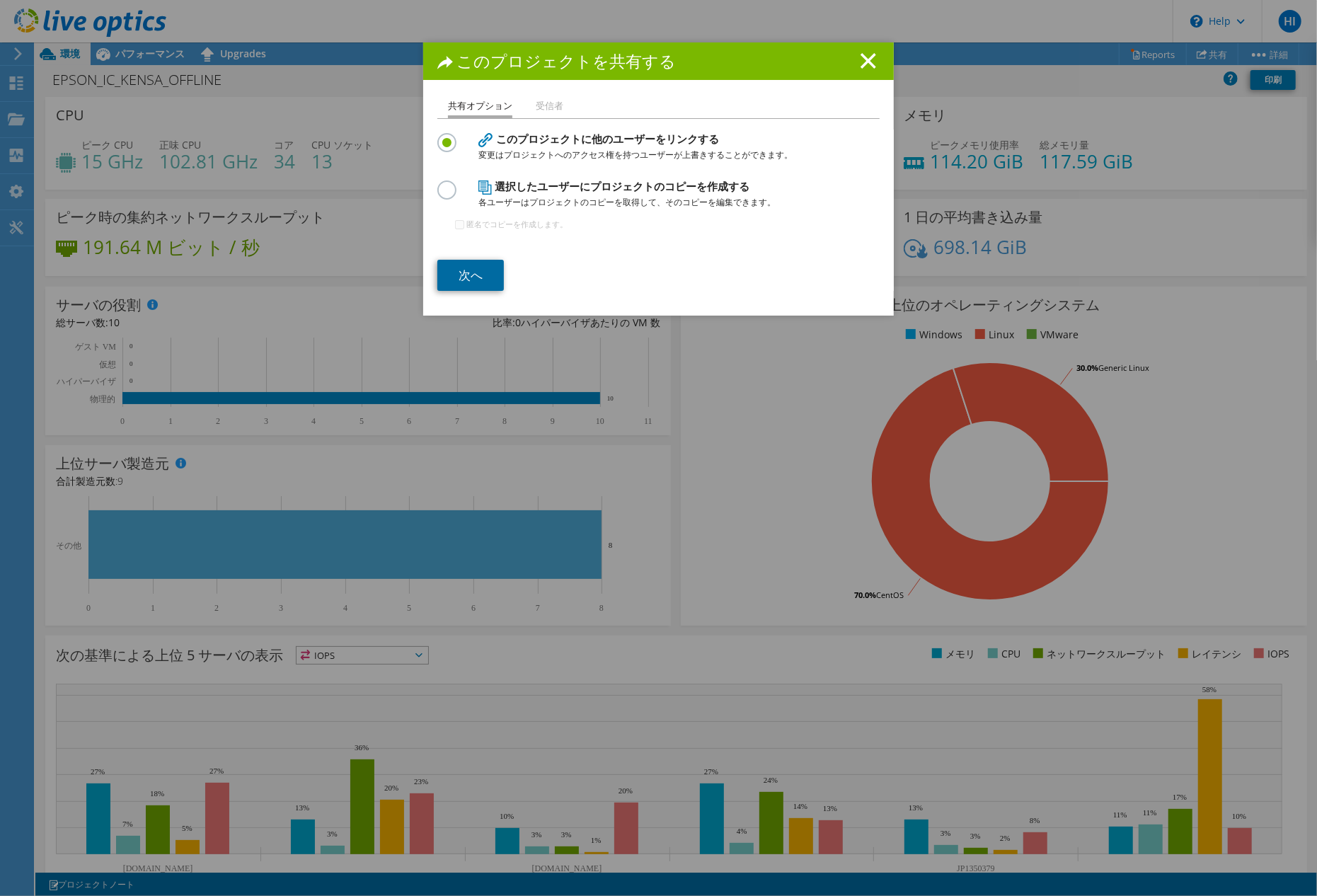
click at [471, 273] on link "次へ" at bounding box center [471, 276] width 66 height 31
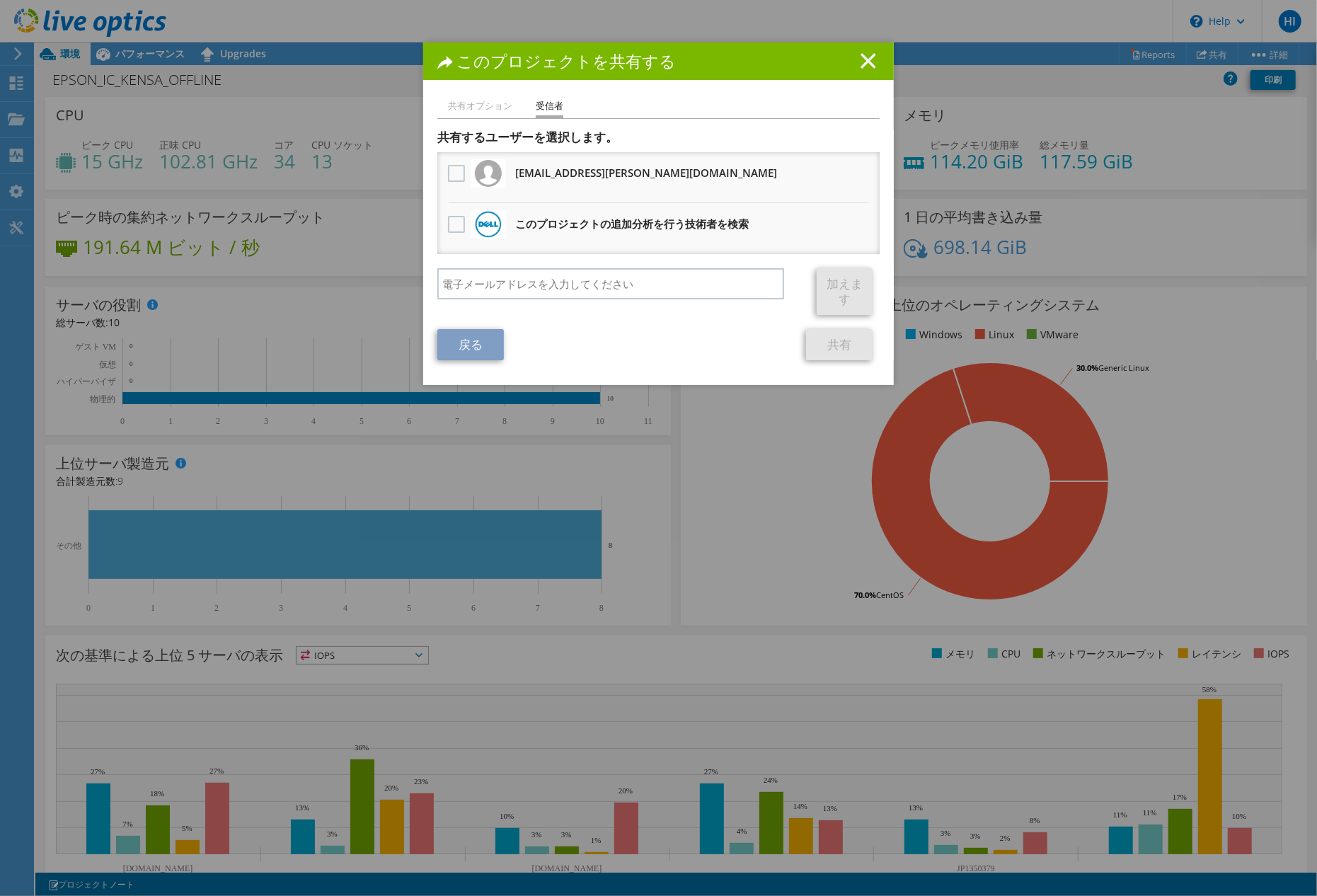
click at [861, 57] on line at bounding box center [868, 61] width 14 height 14
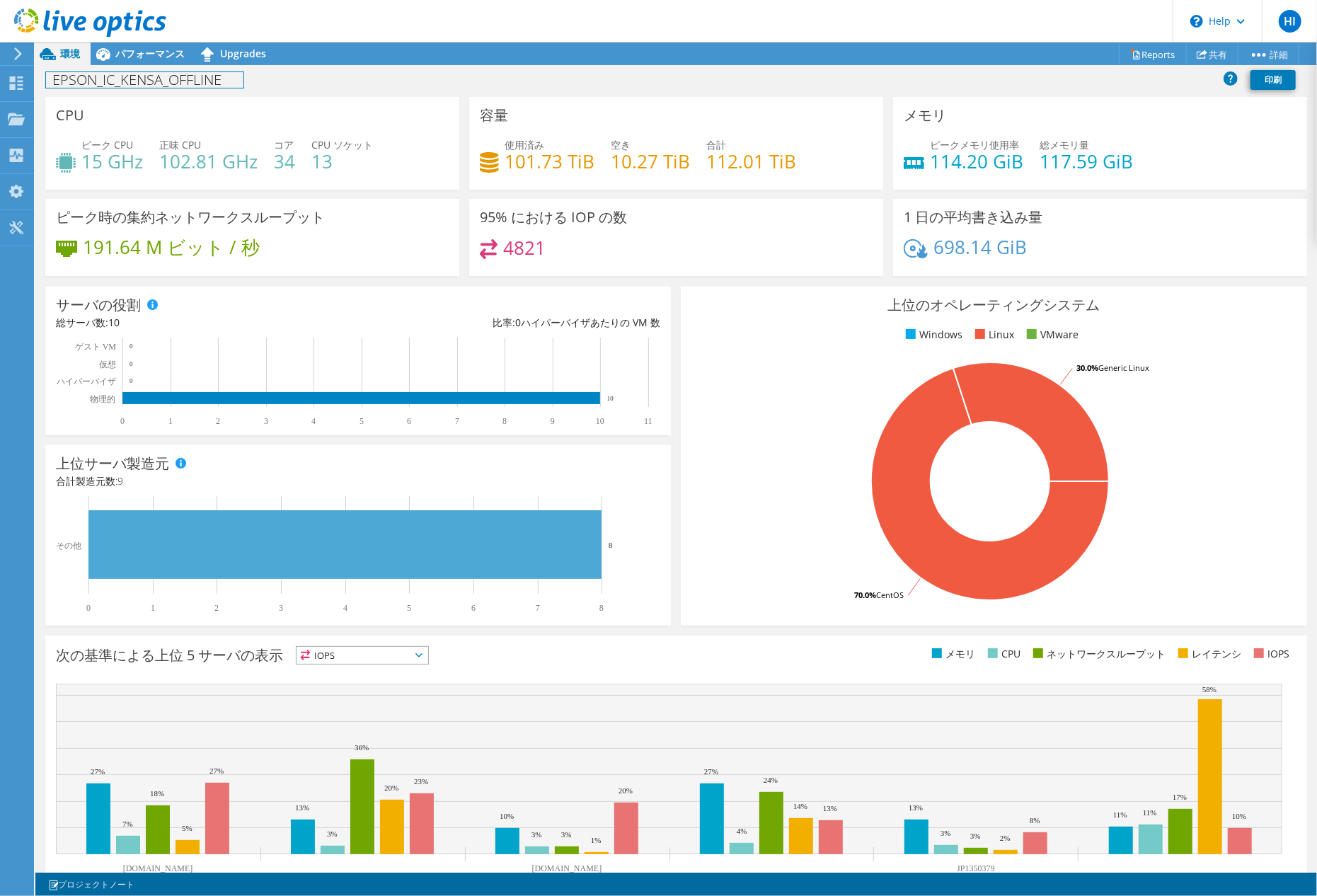
click at [165, 83] on h1 "EPSON_IC_KENSA_OFFLINE" at bounding box center [144, 80] width 197 height 16
click at [355, 82] on div "EPSON_IC_KENSA_OFFLINE 印刷" at bounding box center [676, 79] width 1282 height 26
click at [49, 82] on h1 "EPSON_IC_KENSA_OFFLINE" at bounding box center [144, 80] width 197 height 16
click at [11, 82] on icon at bounding box center [16, 83] width 17 height 13
click at [15, 83] on use at bounding box center [16, 83] width 13 height 13
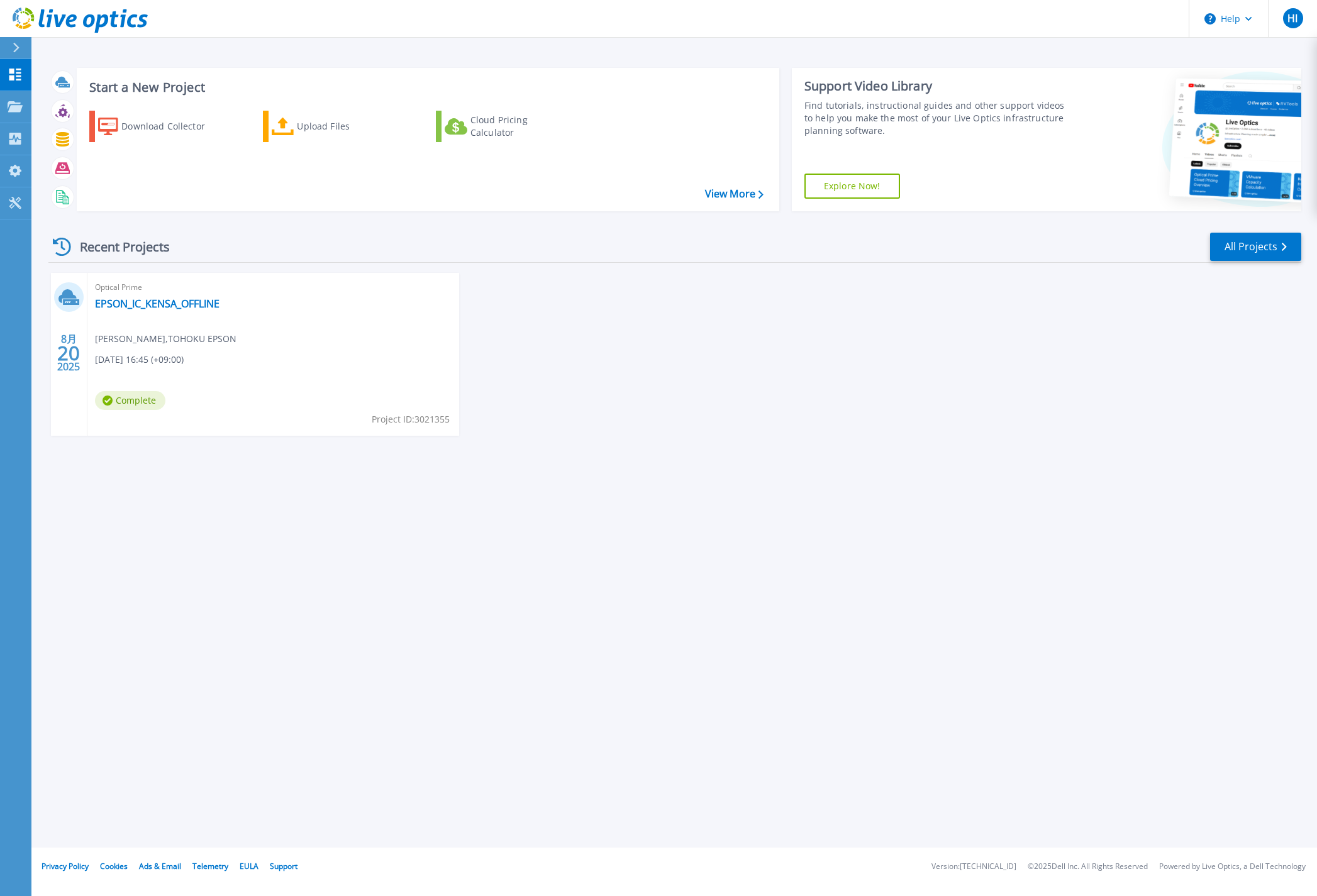
click at [1026, 538] on div "Start a New Project Download Collector Upload Files Cloud Pricing Calculator Vi…" at bounding box center [674, 424] width 1285 height 848
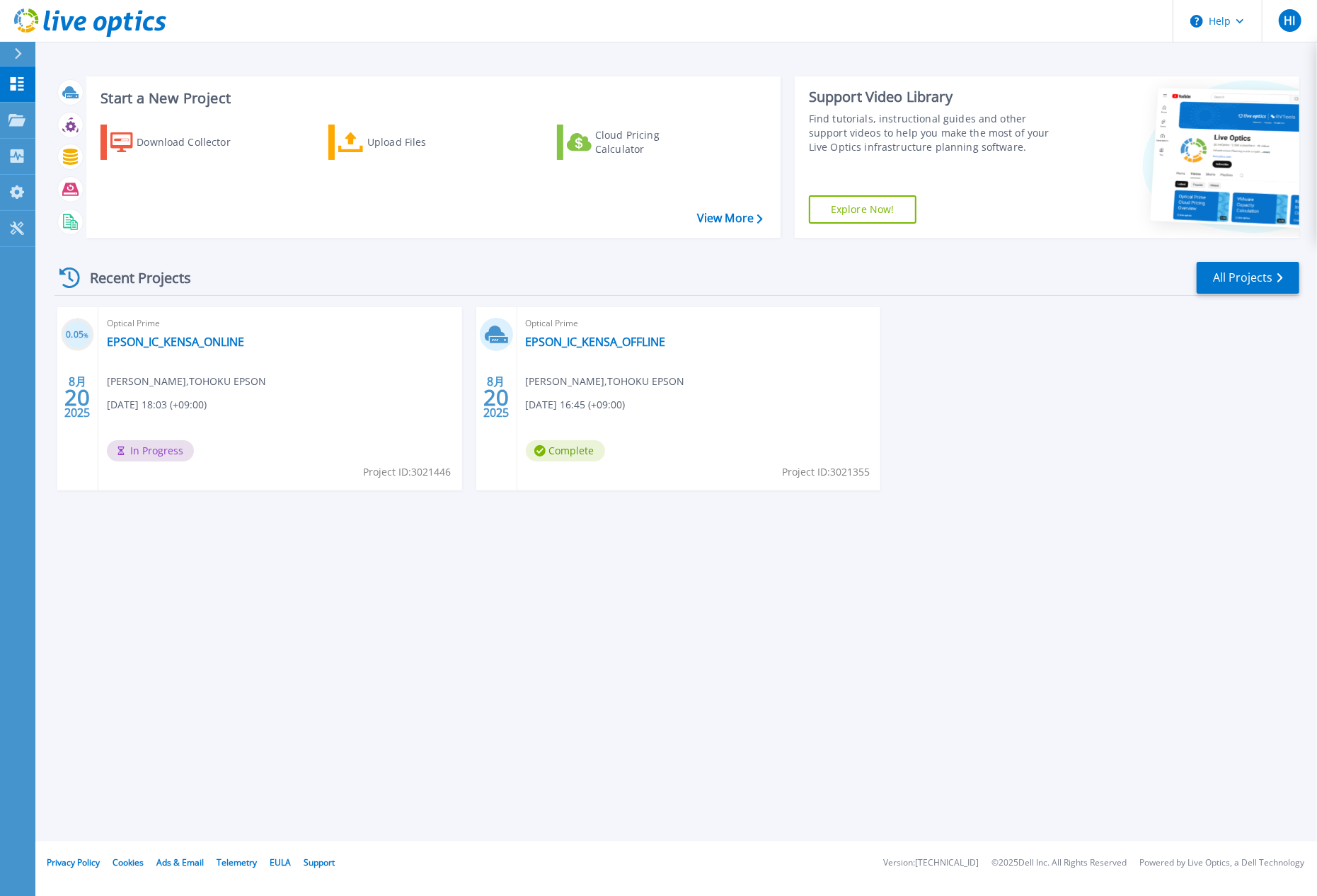
click at [218, 819] on div "Start a New Project Download Collector Upload Files Cloud Pricing Calculator Vi…" at bounding box center [676, 420] width 1282 height 841
